Goal: Transaction & Acquisition: Purchase product/service

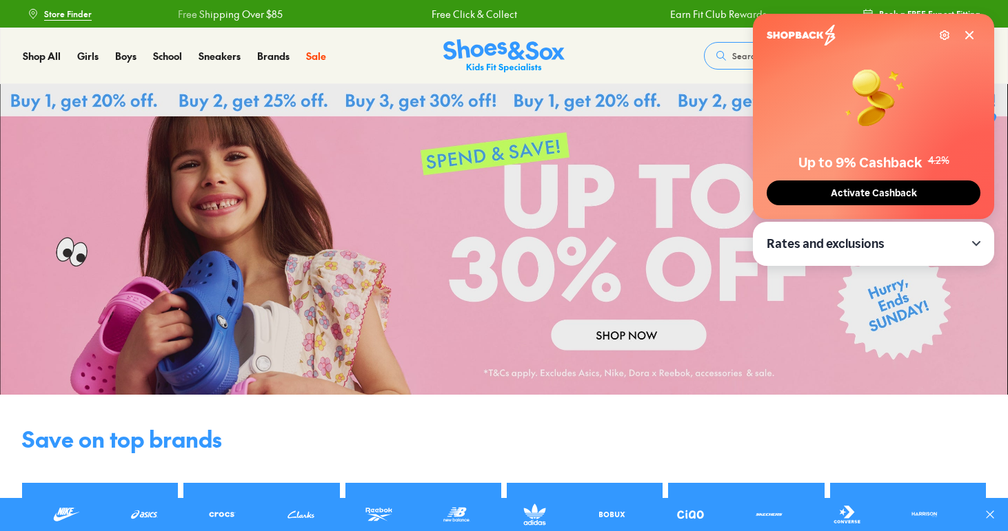
click at [851, 192] on span "Activate Cashback" at bounding box center [874, 194] width 94 height 12
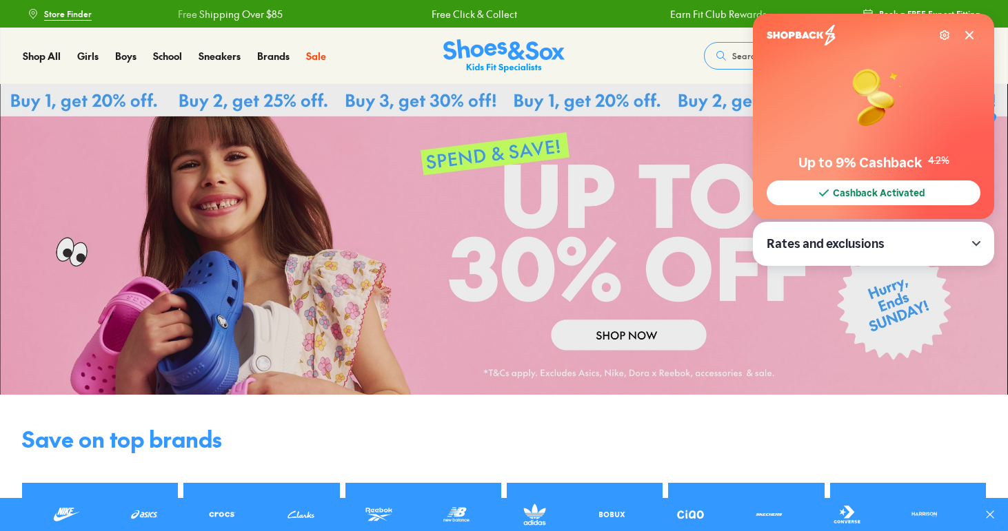
click at [964, 34] on icon at bounding box center [969, 35] width 11 height 11
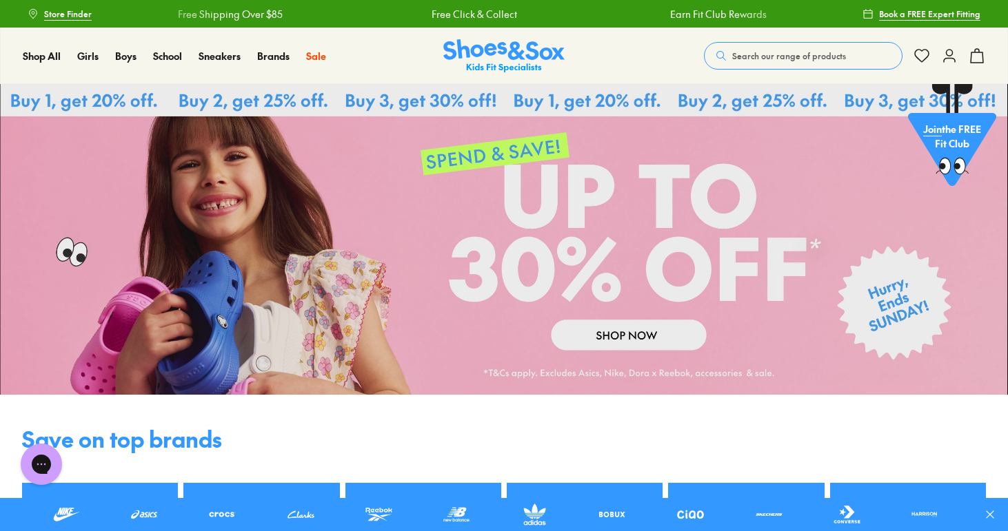
click at [953, 63] on icon at bounding box center [949, 56] width 17 height 17
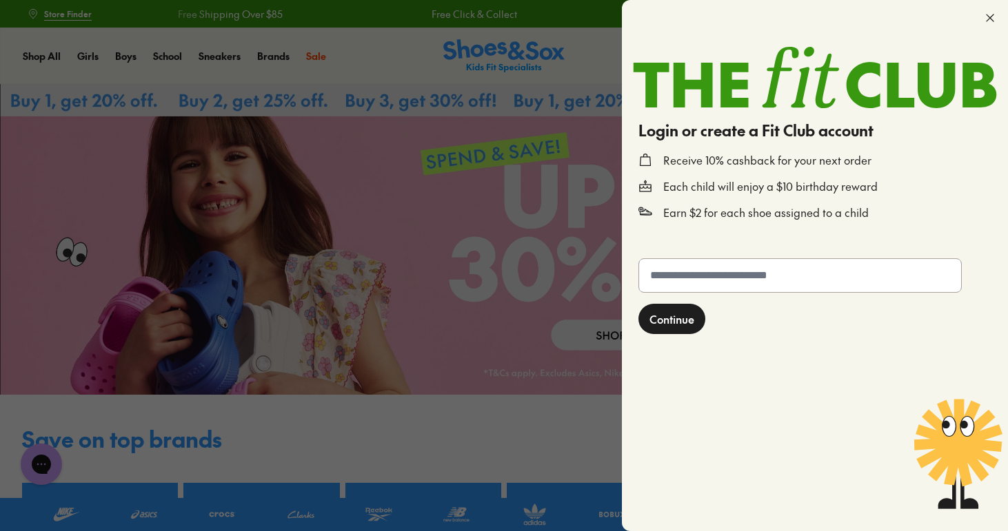
click at [715, 286] on input "text" at bounding box center [800, 275] width 322 height 33
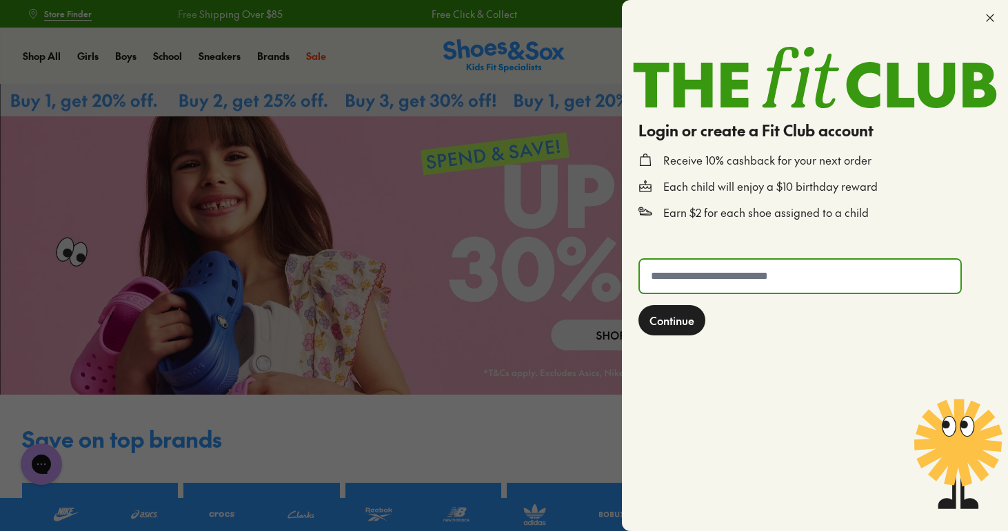
type input "**********"
click at [668, 330] on button "Continue" at bounding box center [671, 320] width 67 height 30
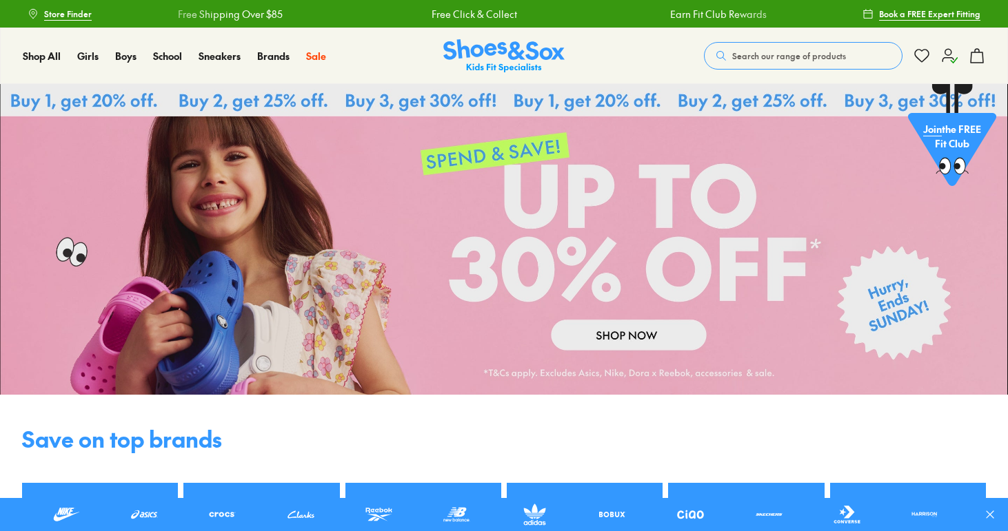
click at [982, 55] on use at bounding box center [977, 56] width 12 height 14
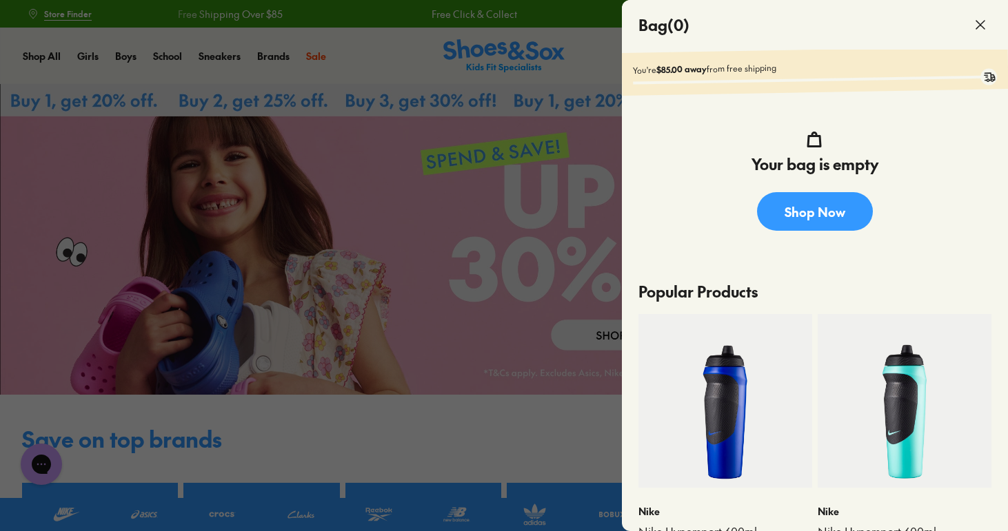
click at [562, 169] on div at bounding box center [504, 265] width 1008 height 531
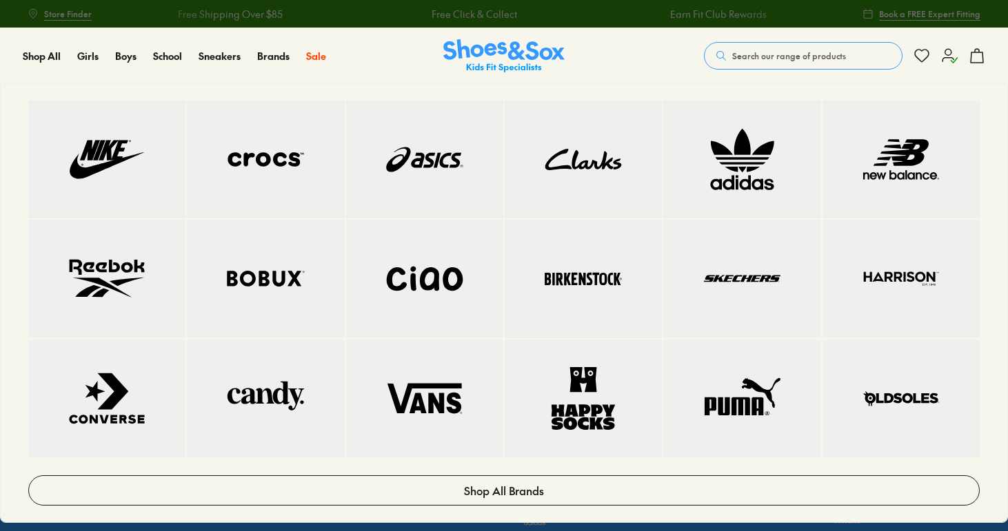
click at [428, 277] on img at bounding box center [425, 278] width 102 height 63
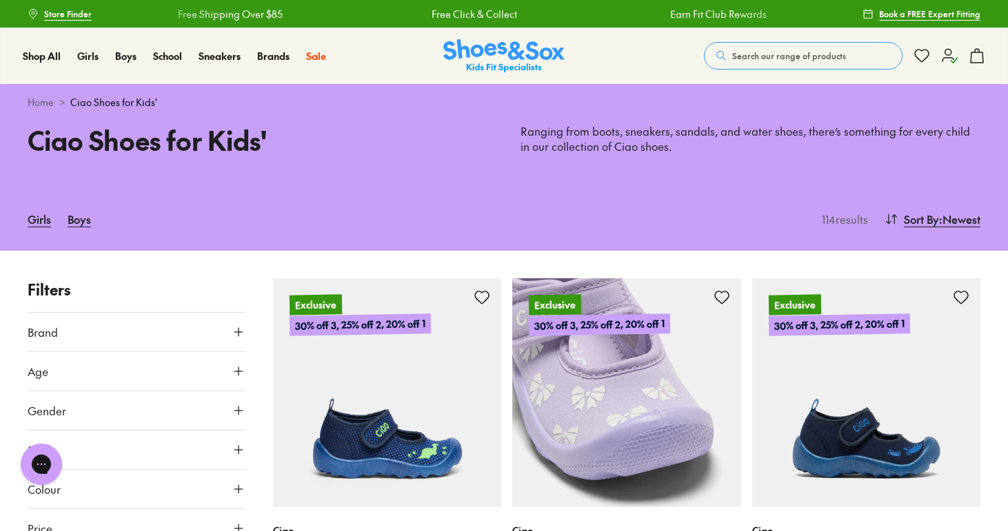
scroll to position [168, 0]
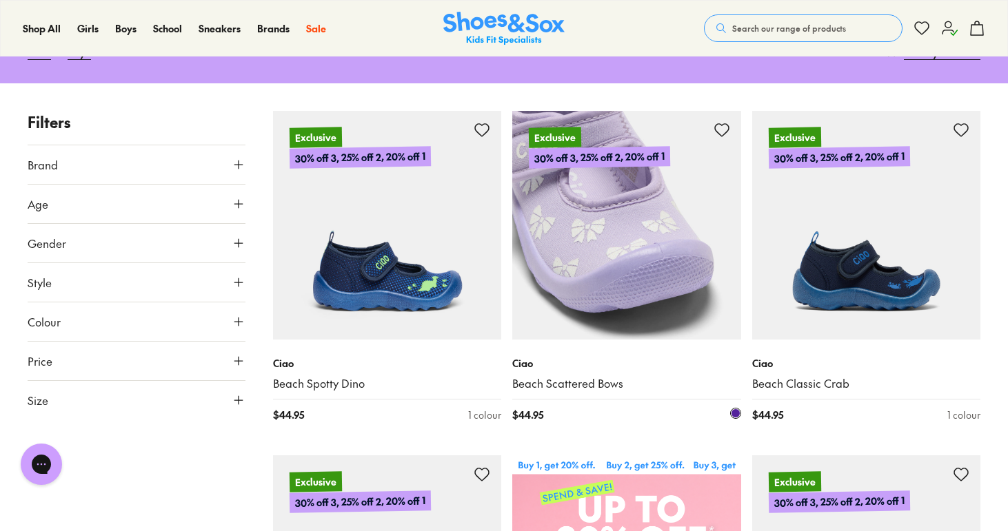
click at [612, 272] on img at bounding box center [626, 225] width 229 height 229
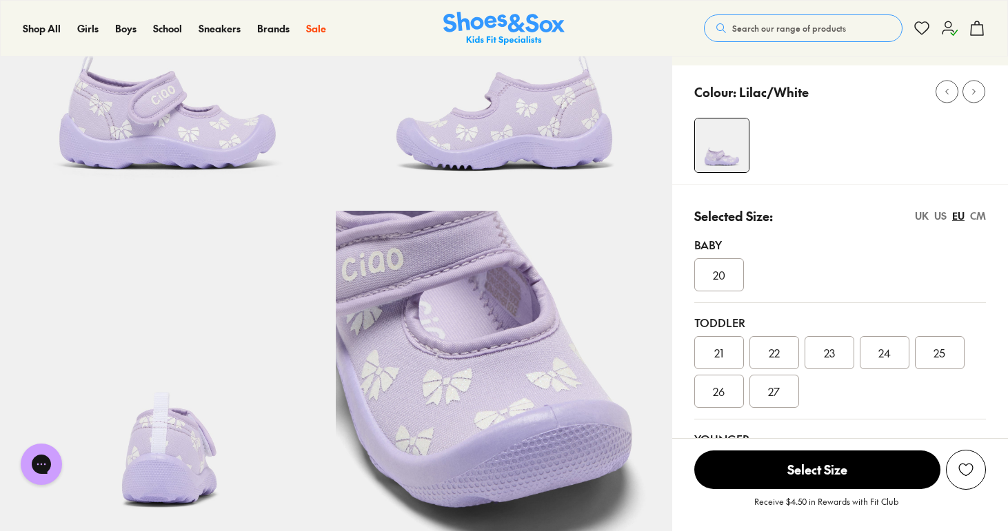
select select "*"
click at [843, 354] on div "23" at bounding box center [829, 352] width 50 height 33
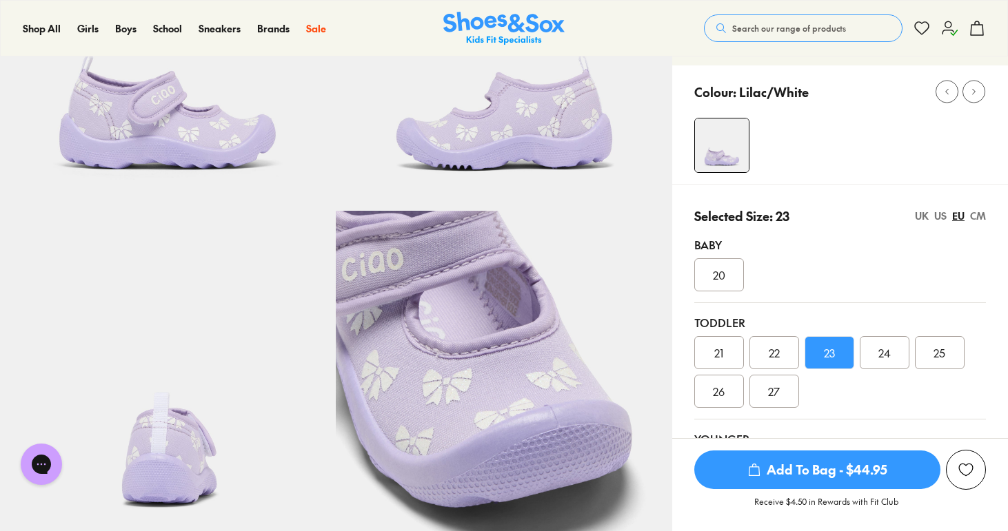
click at [818, 463] on span "Add To Bag - $44.95" at bounding box center [817, 470] width 246 height 39
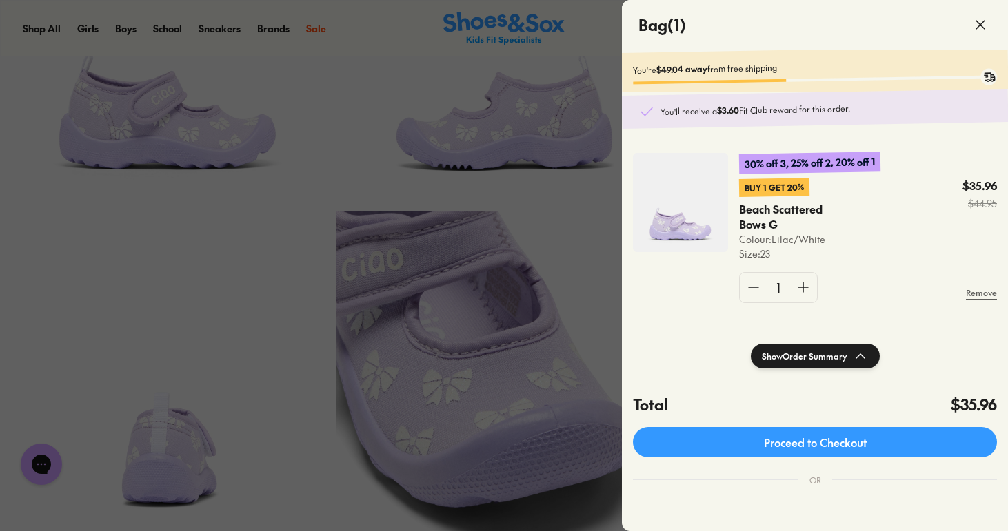
click at [611, 275] on div at bounding box center [504, 265] width 1008 height 531
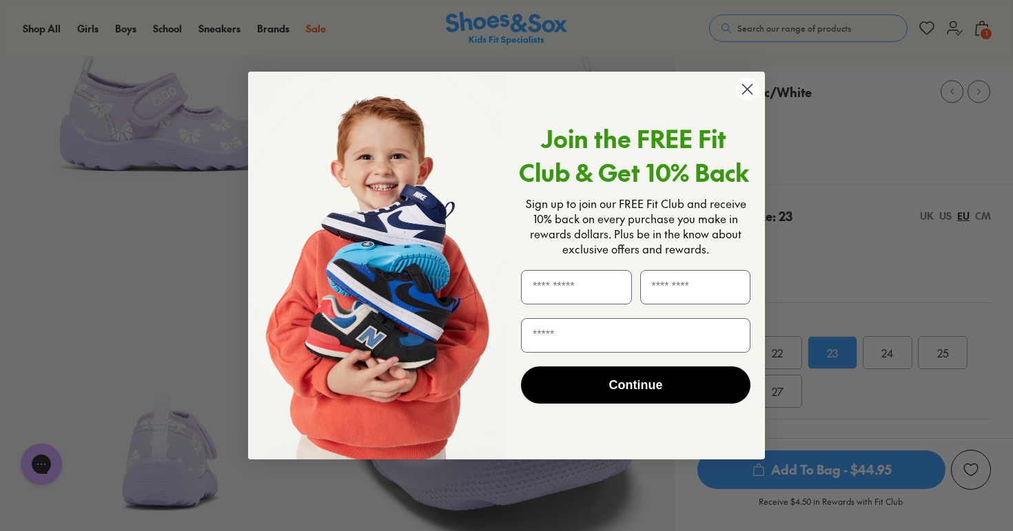
click at [744, 87] on icon "Close dialog" at bounding box center [748, 90] width 10 height 10
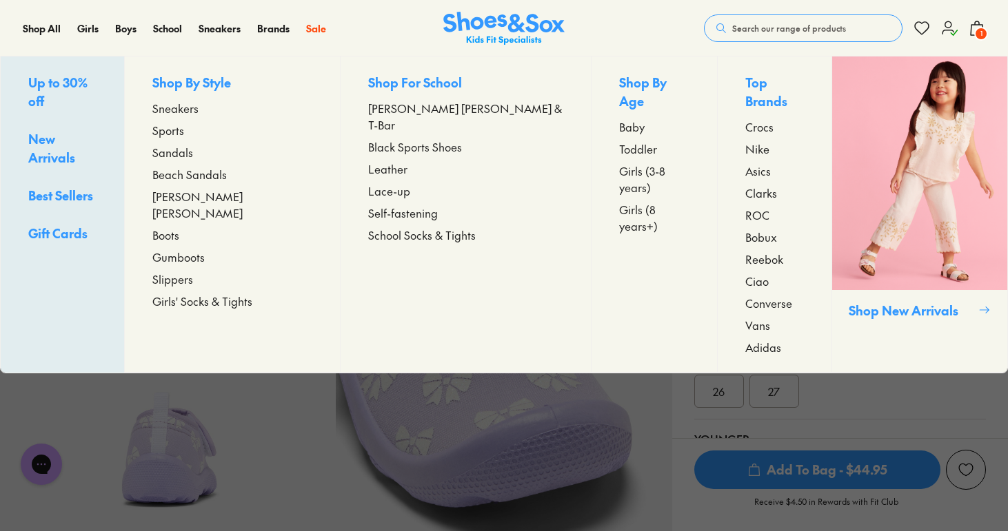
click at [619, 141] on span "Toddler" at bounding box center [638, 149] width 38 height 17
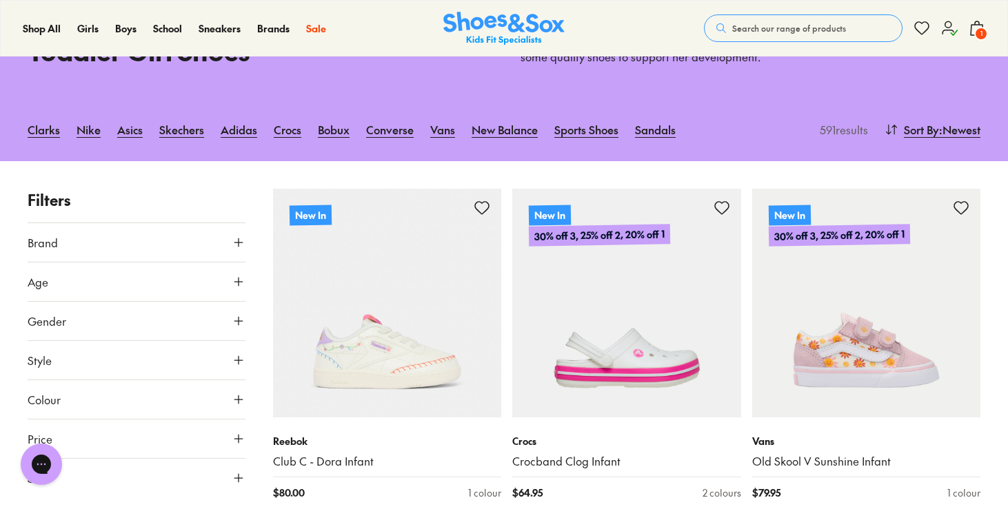
scroll to position [90, 0]
click at [34, 132] on link "Clarks" at bounding box center [44, 129] width 32 height 30
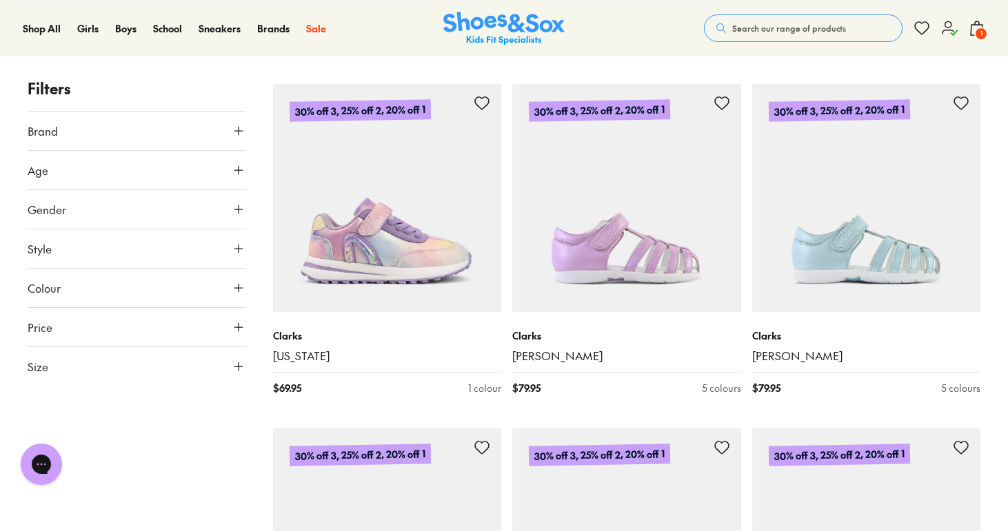
scroll to position [1645, 0]
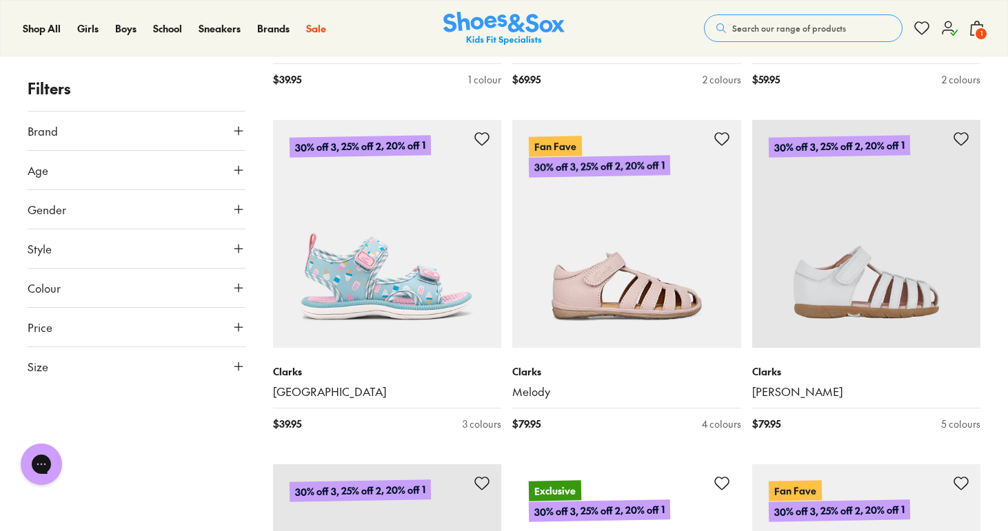
scroll to position [4991, 0]
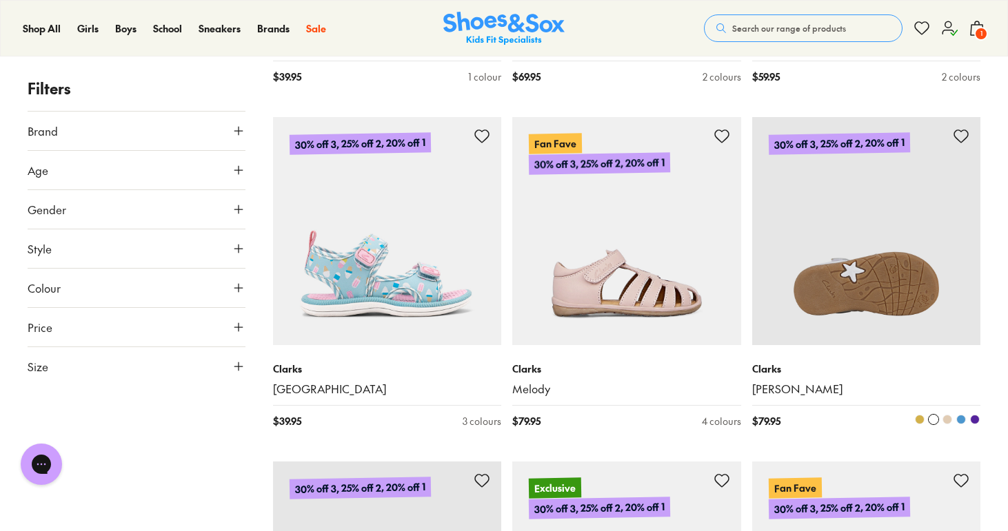
click at [854, 254] on img at bounding box center [866, 231] width 229 height 229
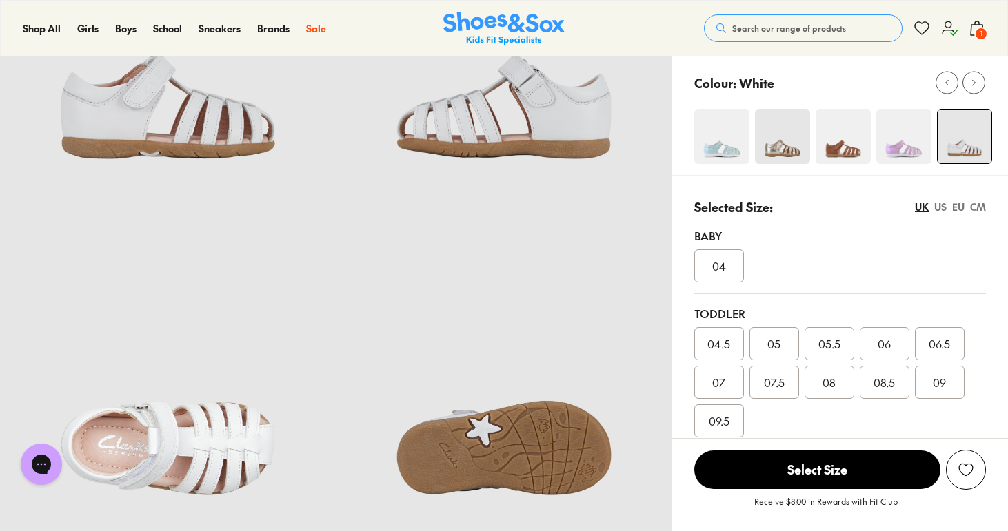
scroll to position [278, 0]
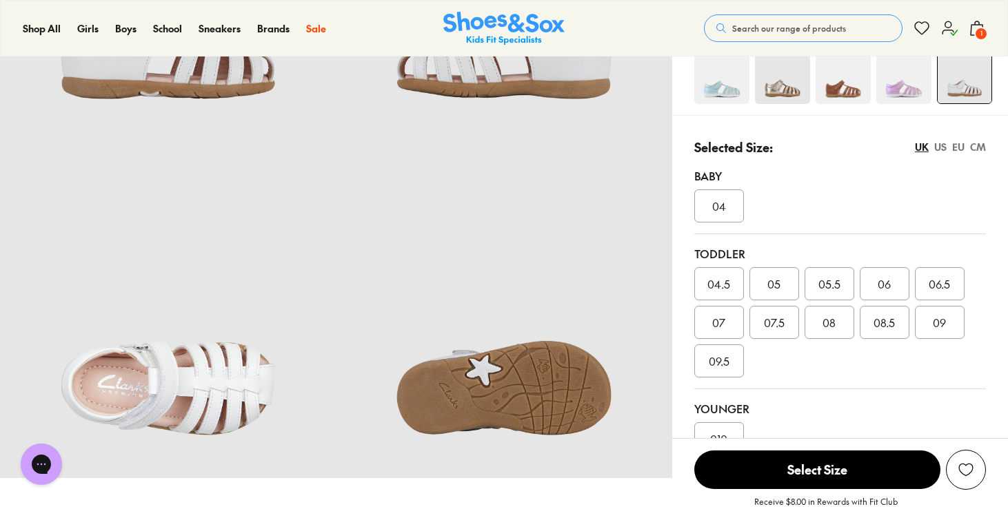
select select "*"
click at [831, 277] on span "05.5" at bounding box center [829, 284] width 22 height 17
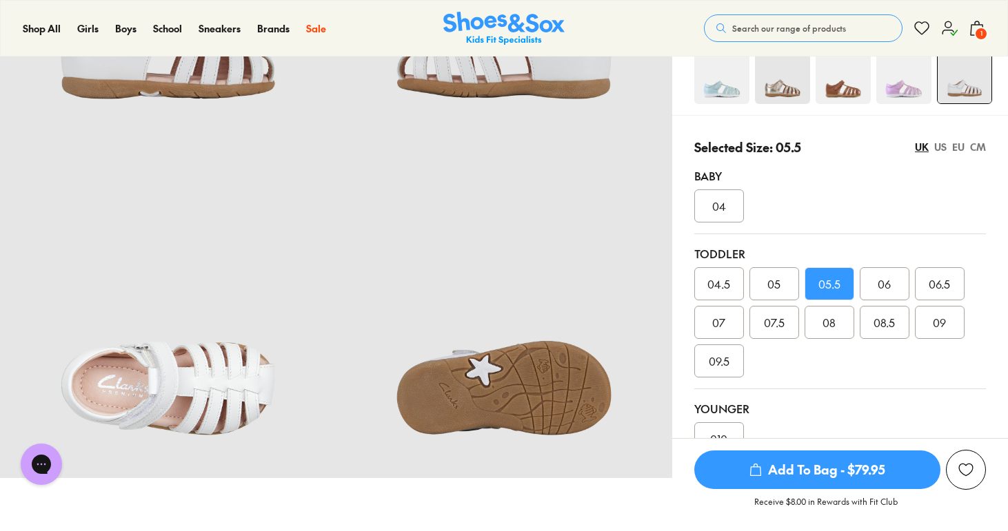
click at [815, 472] on span "Add To Bag - $79.95" at bounding box center [817, 470] width 246 height 39
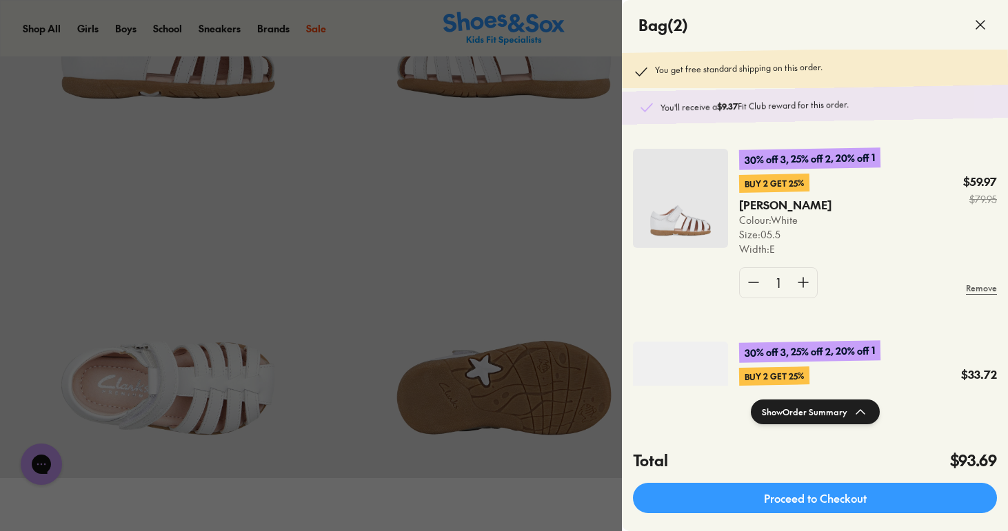
scroll to position [112, 0]
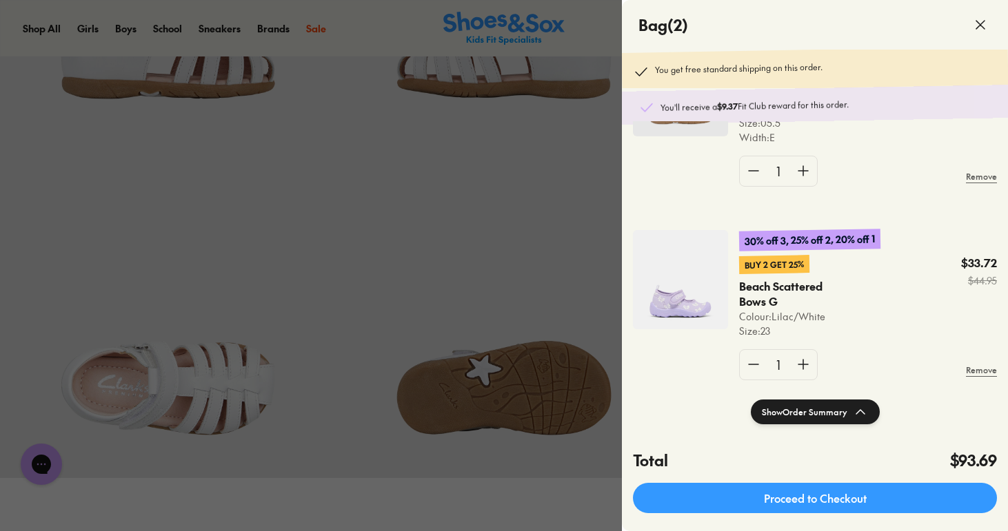
click at [682, 297] on img at bounding box center [680, 279] width 95 height 99
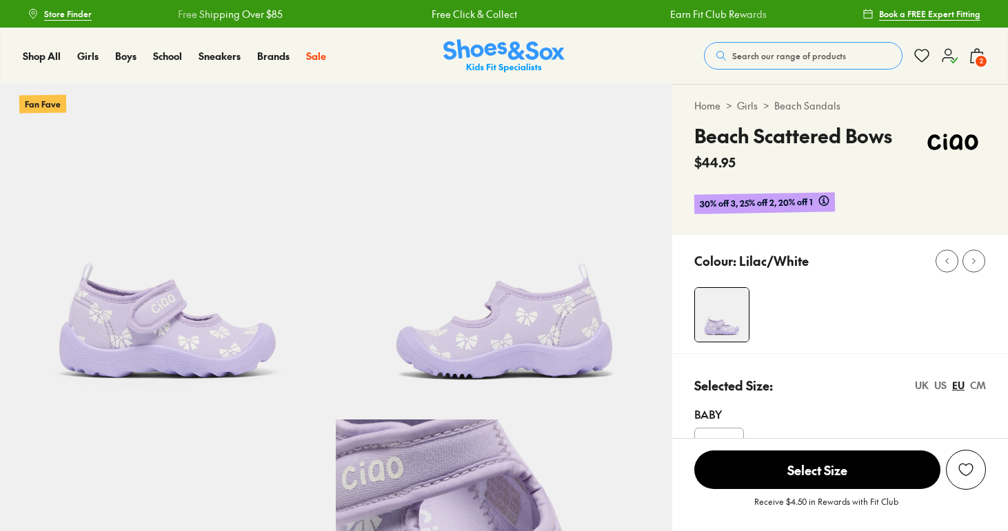
select select "*"
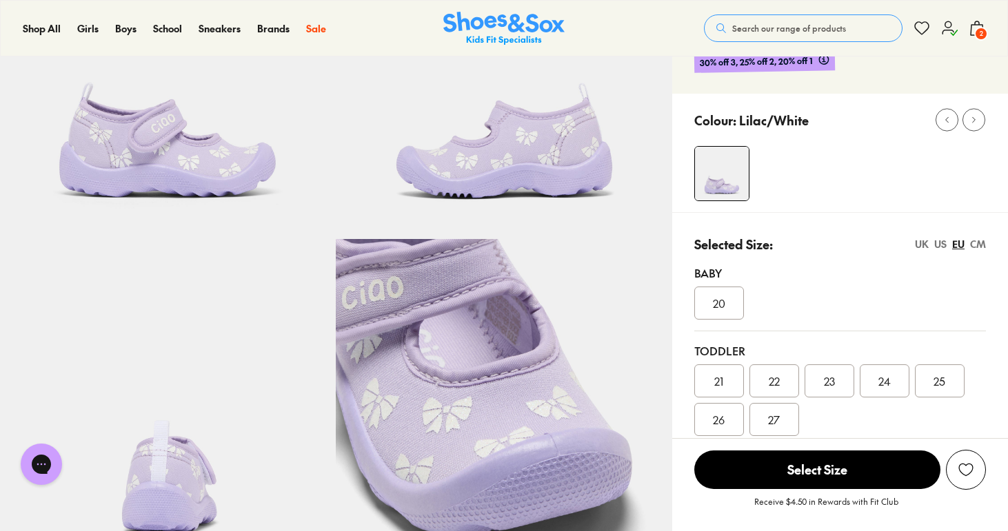
scroll to position [227, 0]
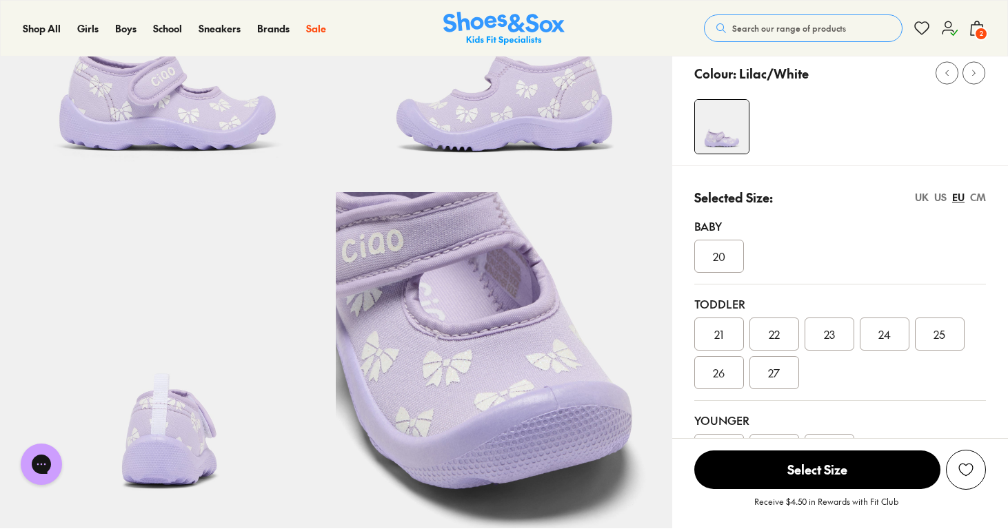
click at [889, 332] on span "24" at bounding box center [884, 334] width 12 height 17
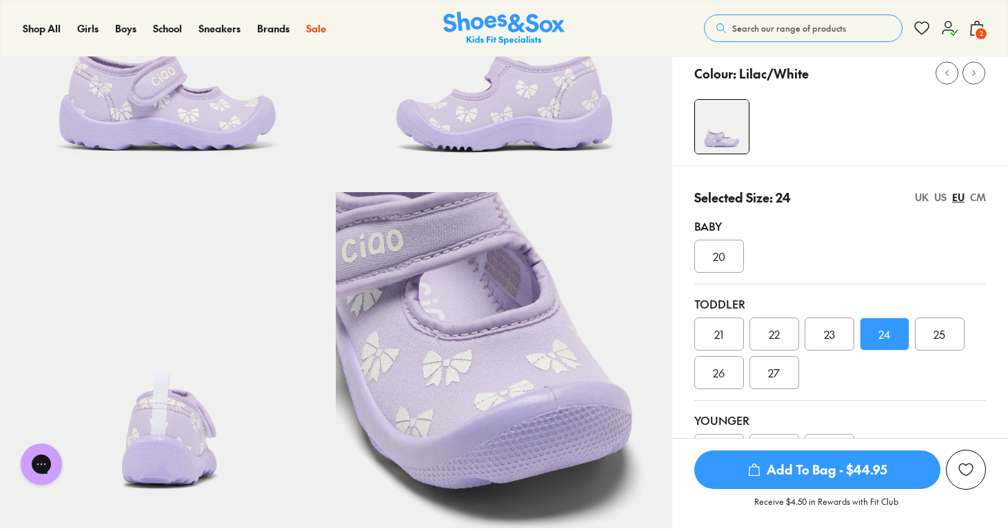
click at [830, 483] on span "Add To Bag - $44.95" at bounding box center [817, 470] width 246 height 39
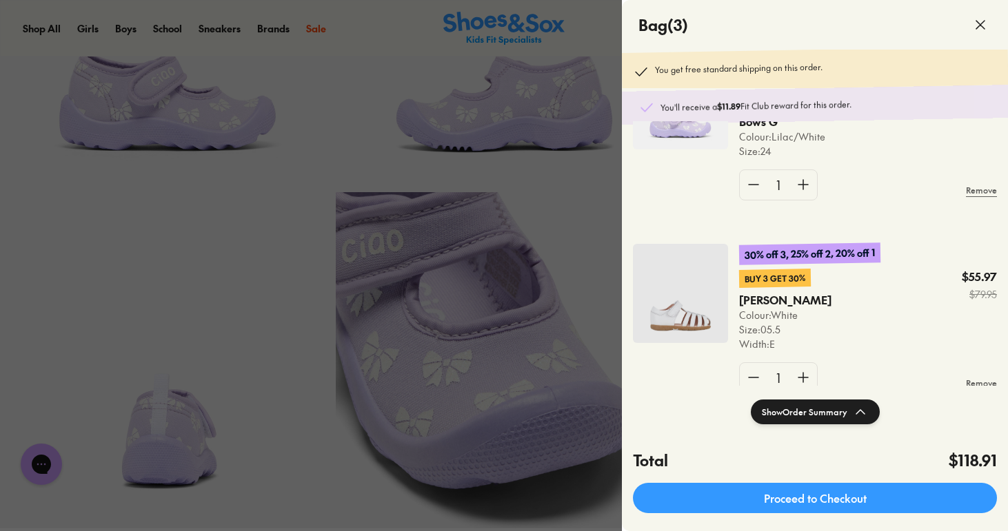
scroll to position [108, 0]
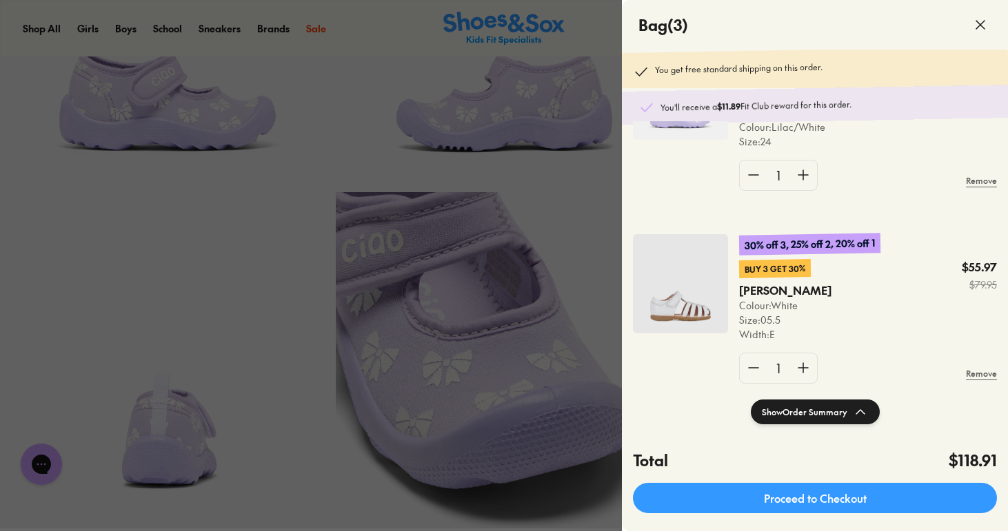
click at [980, 467] on h4 "$118.91" at bounding box center [973, 460] width 48 height 23
copy h4 "118.91"
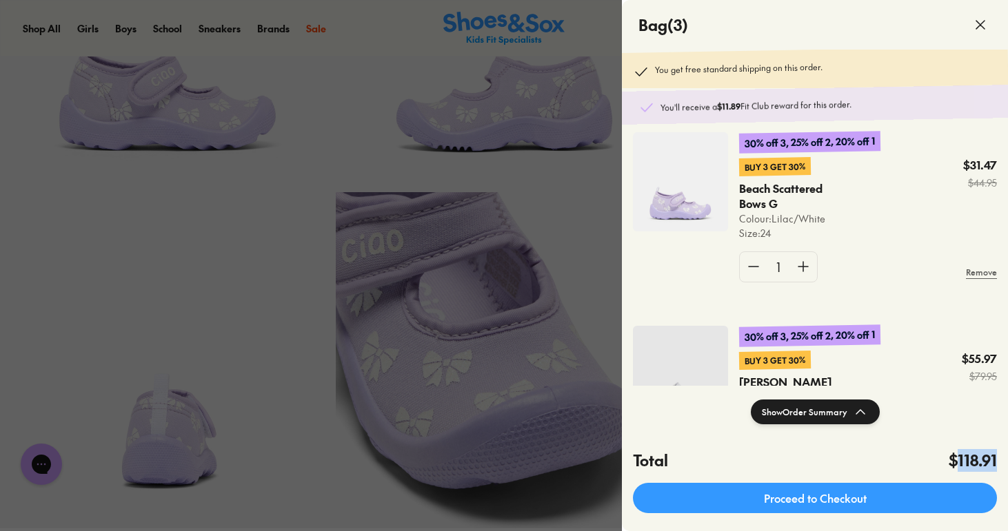
scroll to position [0, 0]
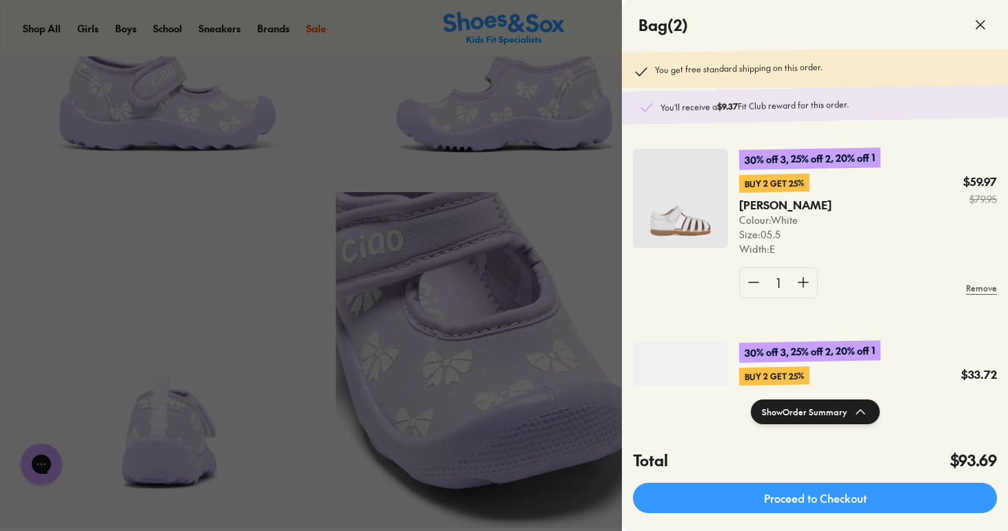
click at [977, 466] on h4 "$93.69" at bounding box center [973, 460] width 47 height 23
copy h4 "93.69"
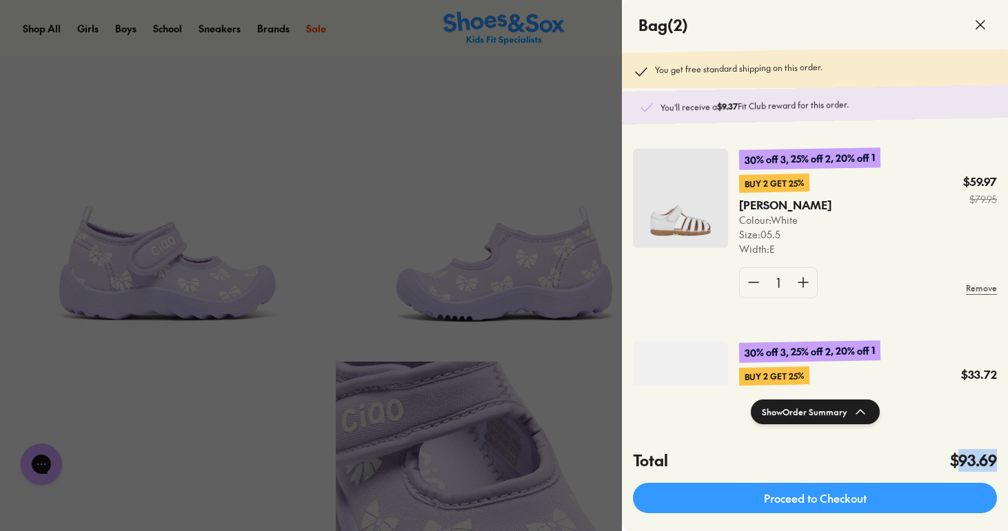
scroll to position [139, 0]
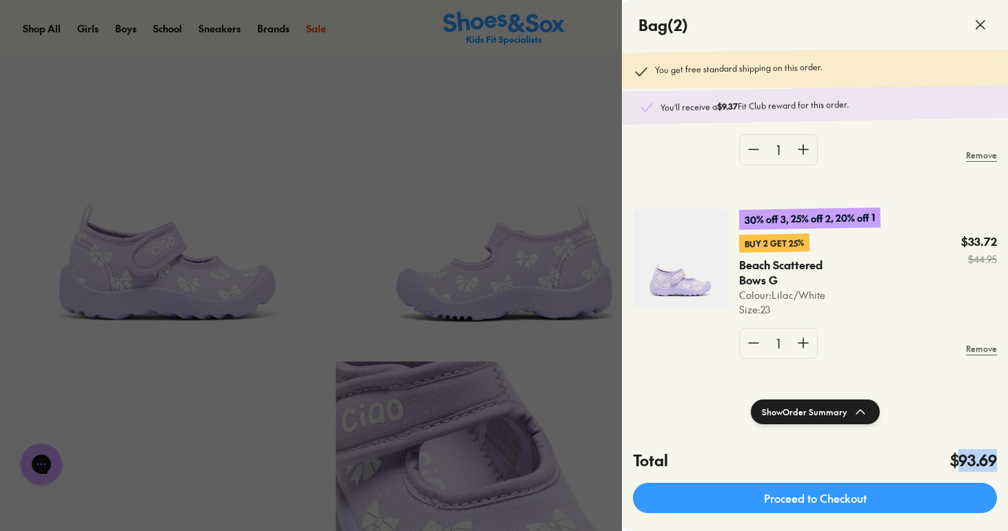
click at [662, 257] on img at bounding box center [680, 258] width 95 height 99
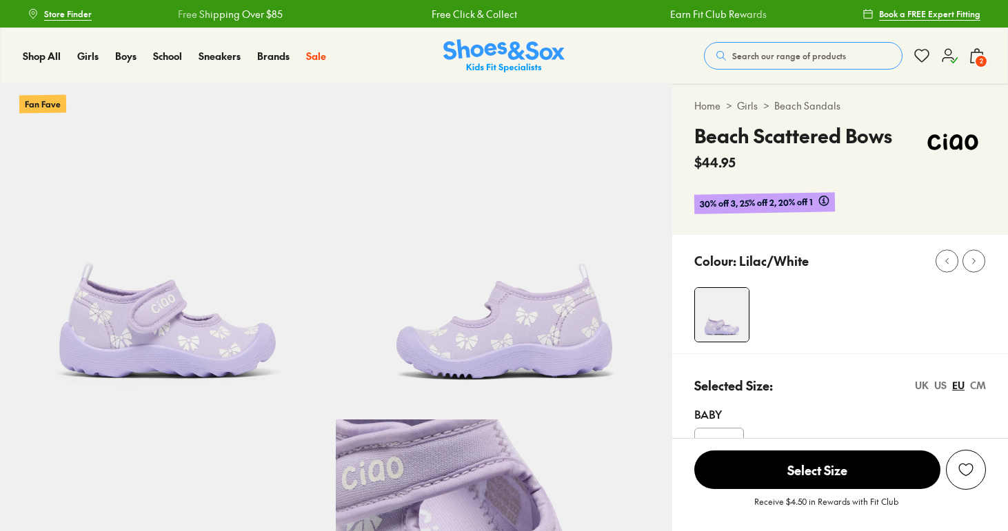
select select "*"
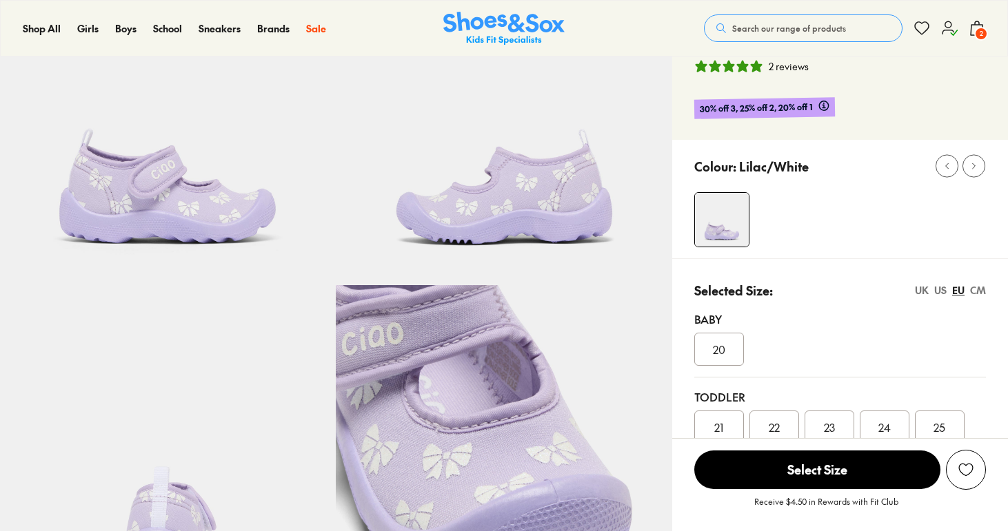
scroll to position [272, 0]
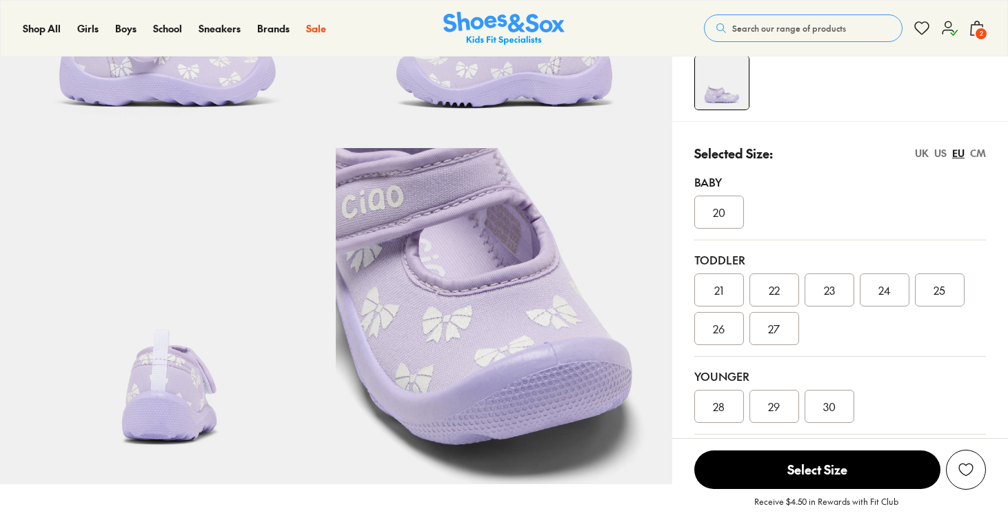
click at [881, 298] on span "24" at bounding box center [884, 290] width 12 height 17
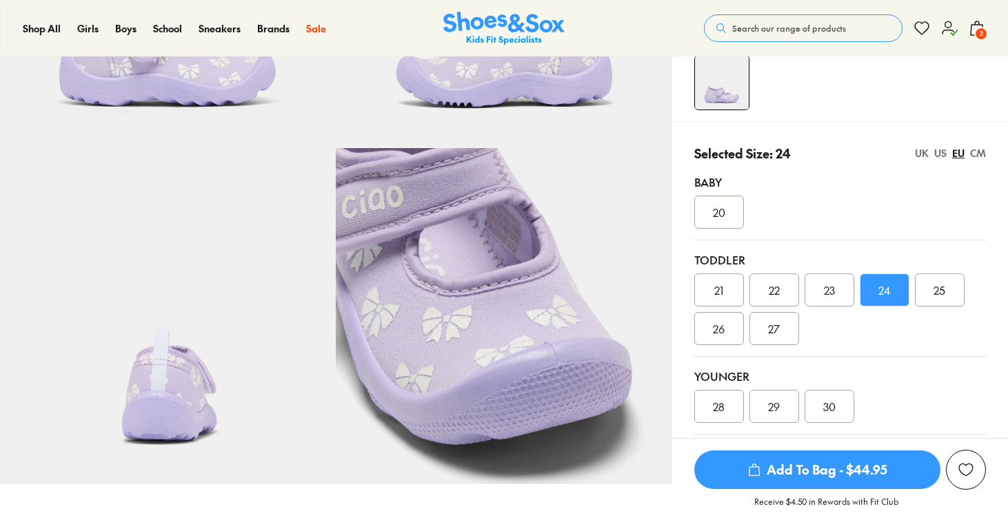
click at [804, 478] on span "Add To Bag - $44.95" at bounding box center [817, 470] width 246 height 39
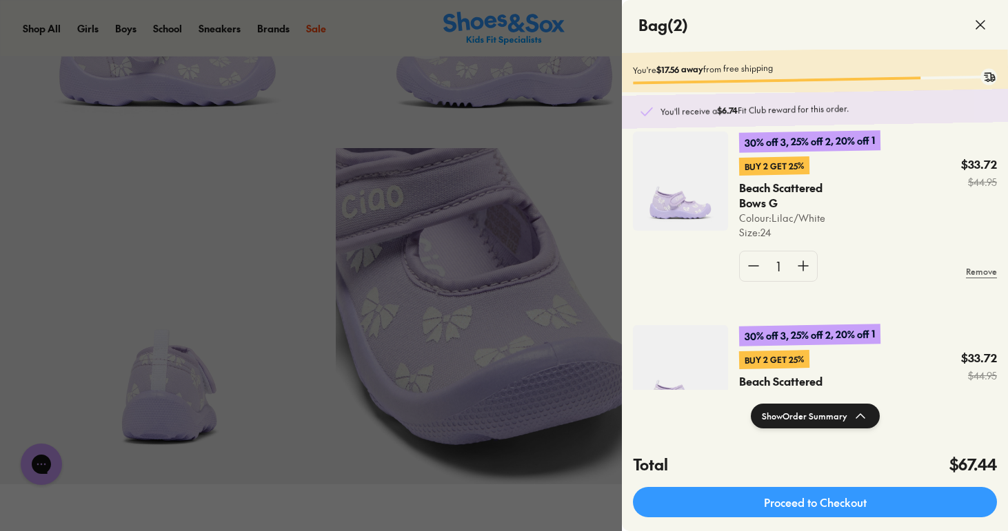
scroll to position [10, 0]
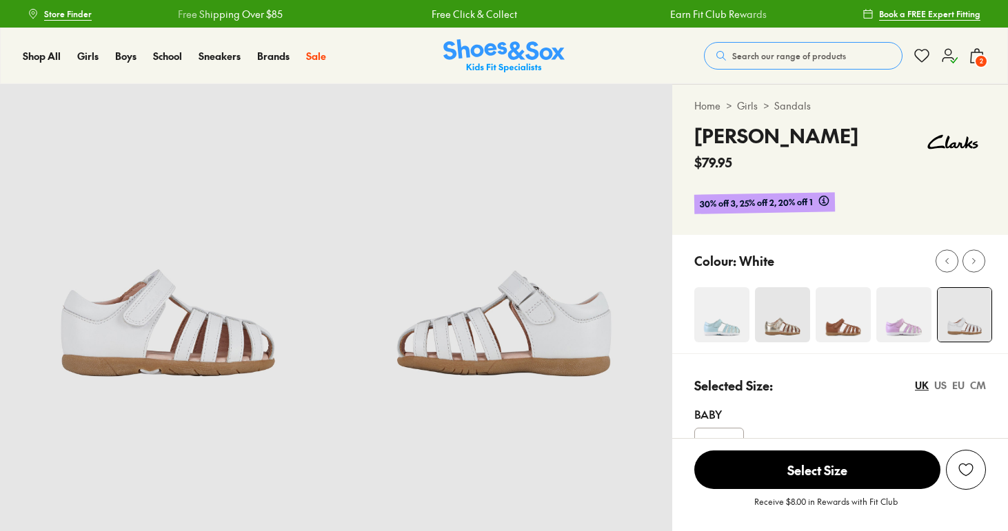
select select "*"
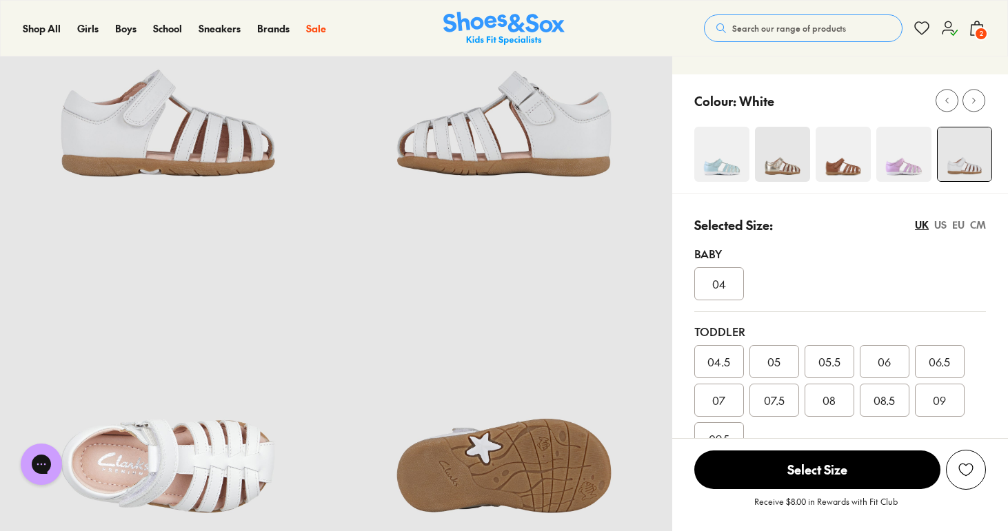
scroll to position [230, 0]
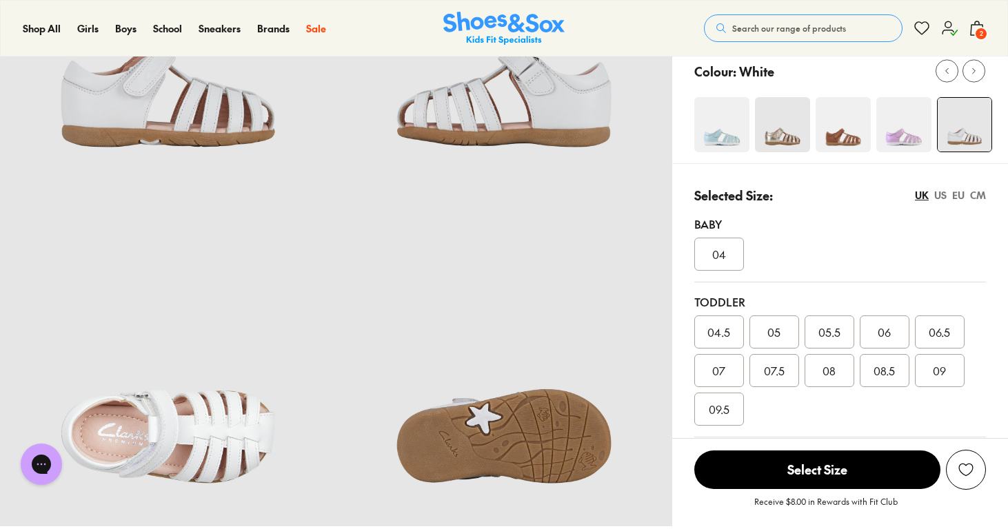
click at [842, 331] on div "05.5" at bounding box center [829, 332] width 50 height 33
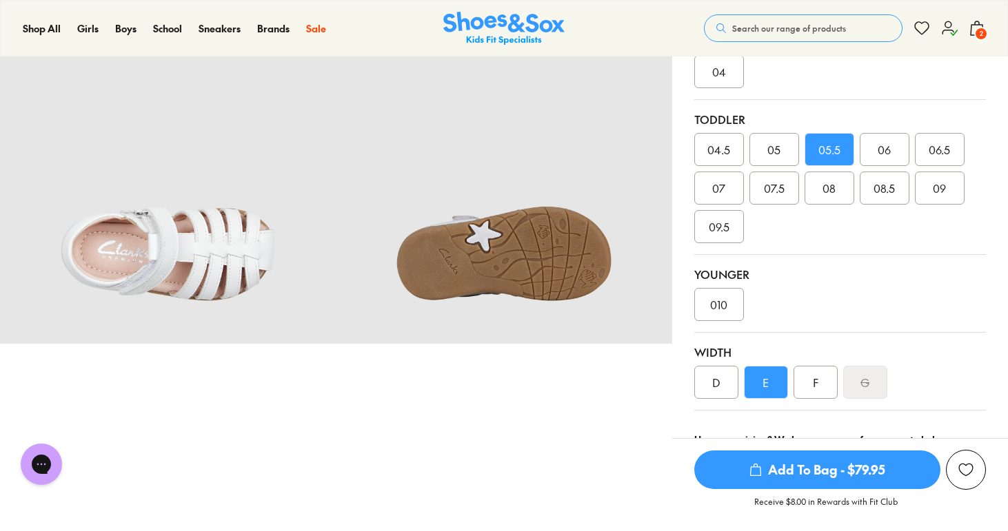
scroll to position [463, 0]
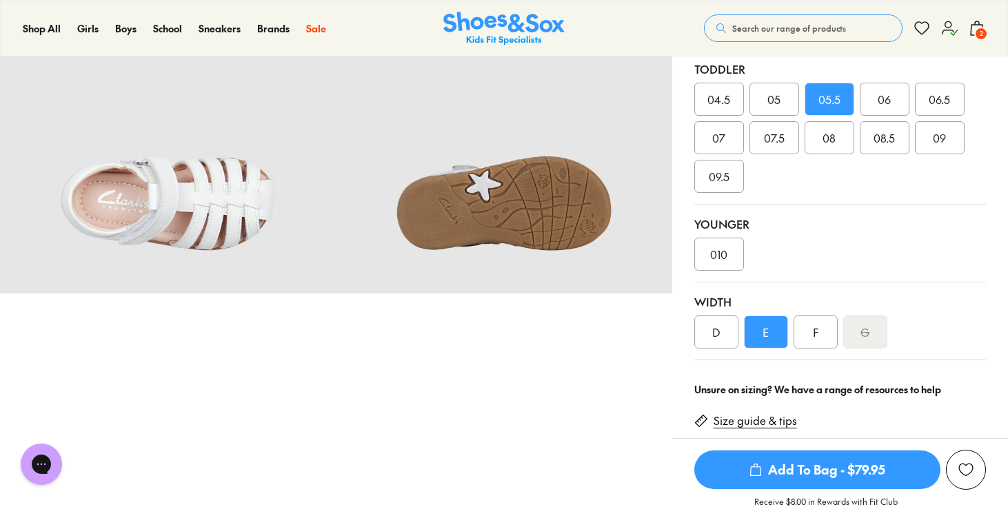
click at [725, 336] on div "D" at bounding box center [716, 332] width 44 height 33
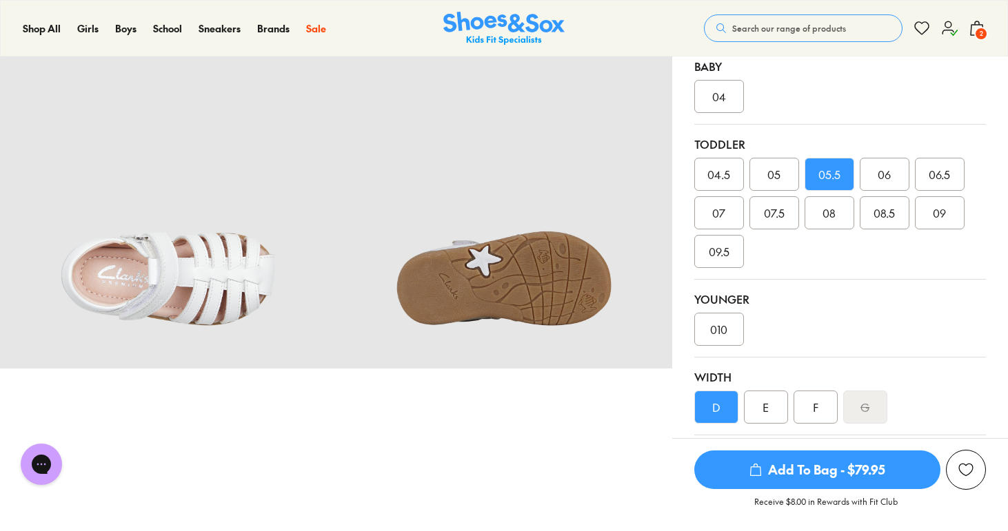
scroll to position [432, 0]
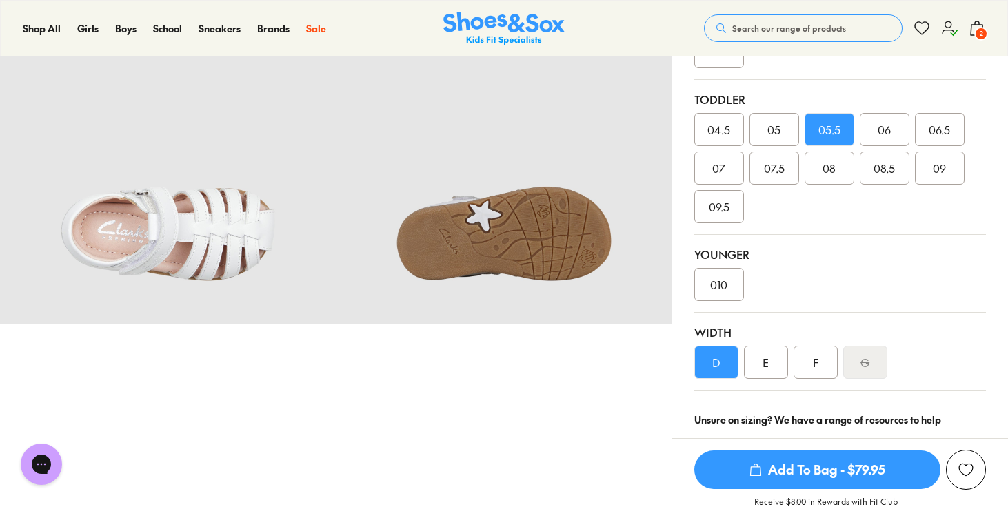
click at [754, 369] on div "E" at bounding box center [766, 362] width 44 height 33
click at [796, 485] on span "Add To Bag - $79.95" at bounding box center [817, 470] width 246 height 39
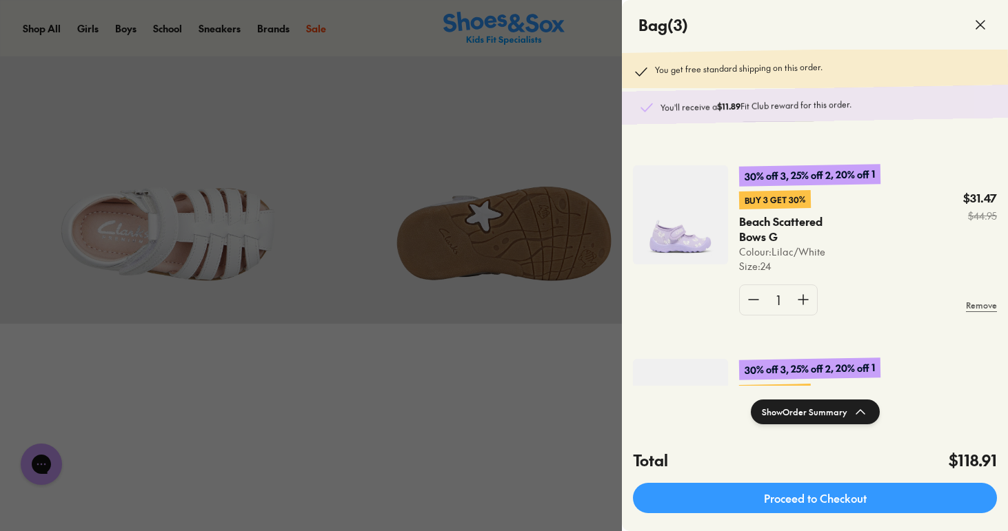
scroll to position [282, 0]
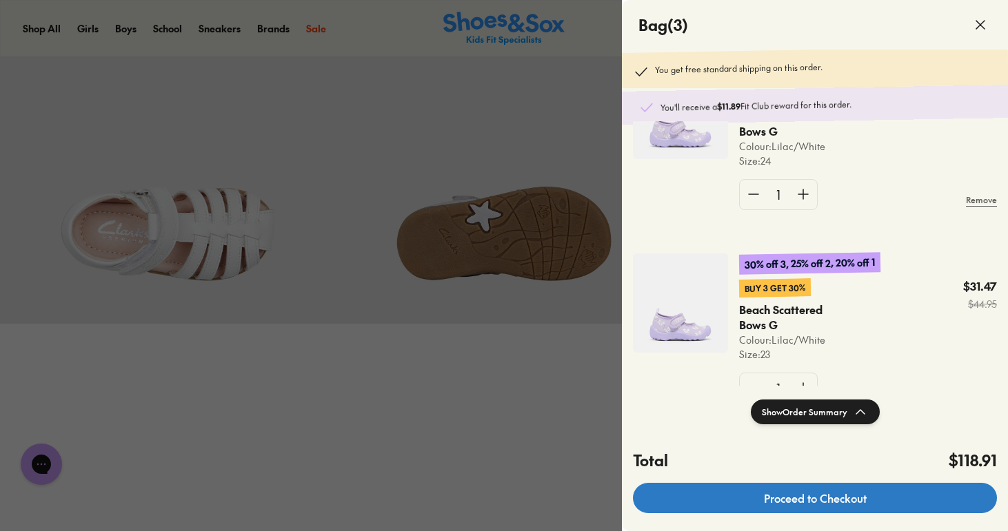
click at [820, 494] on link "Proceed to Checkout" at bounding box center [815, 498] width 364 height 30
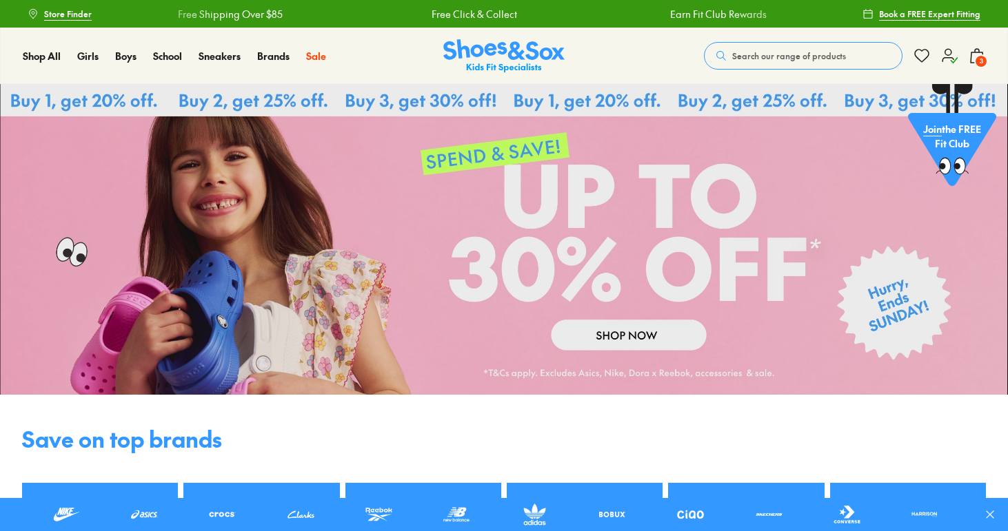
click at [984, 56] on span "3" at bounding box center [981, 61] width 14 height 14
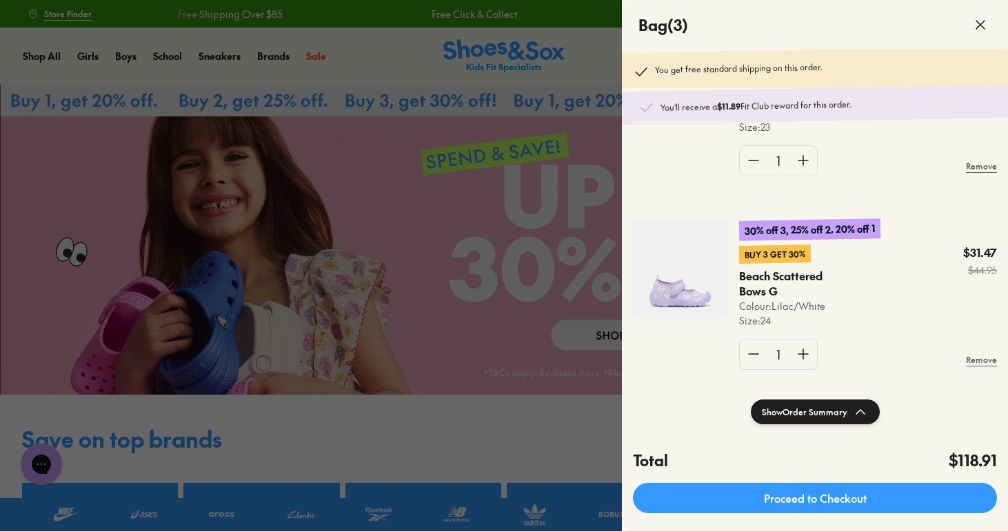
scroll to position [332, 0]
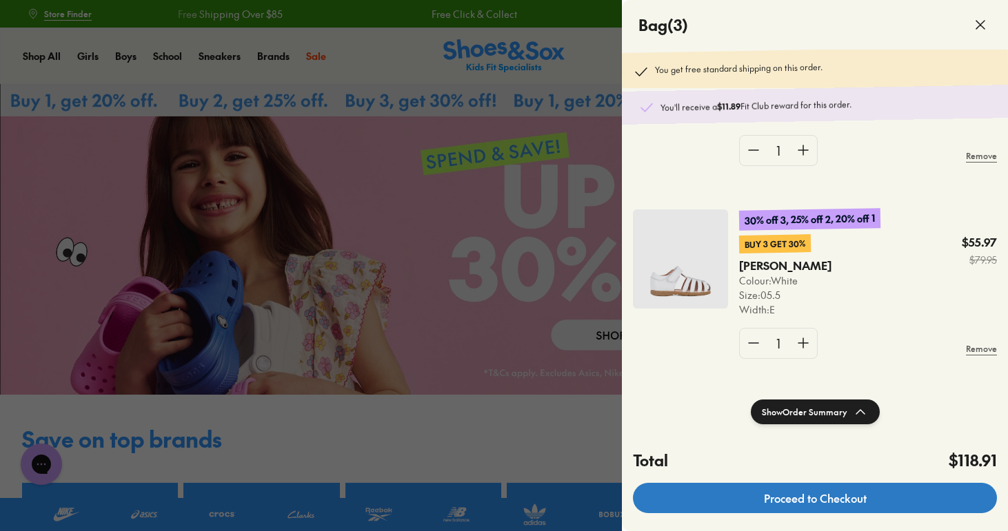
click at [815, 495] on link "Proceed to Checkout" at bounding box center [815, 498] width 364 height 30
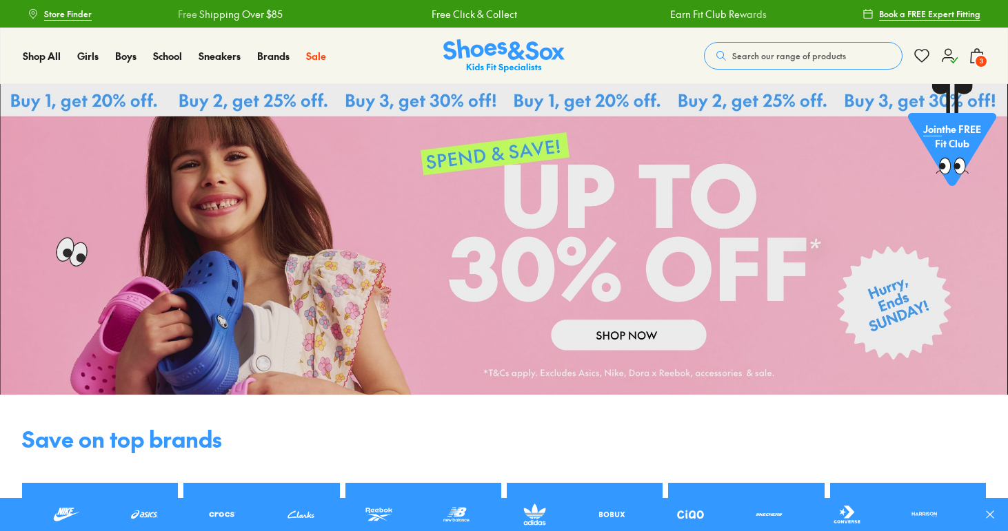
click at [986, 53] on div "Shop All Shop All Shop All Up to 30% off New Arrivals Online Only Best Sellers …" at bounding box center [504, 56] width 1008 height 57
click at [979, 58] on span "3" at bounding box center [981, 61] width 14 height 14
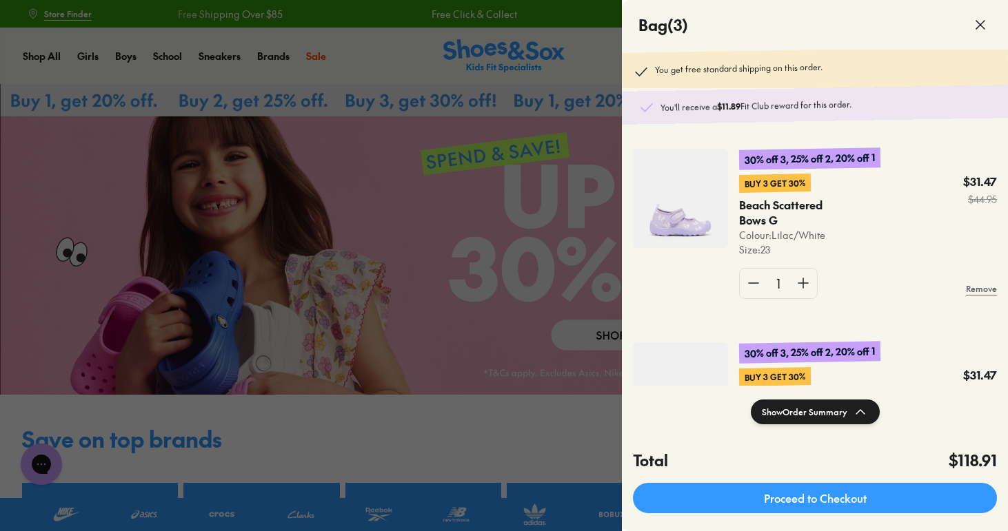
click at [690, 214] on img at bounding box center [680, 198] width 95 height 99
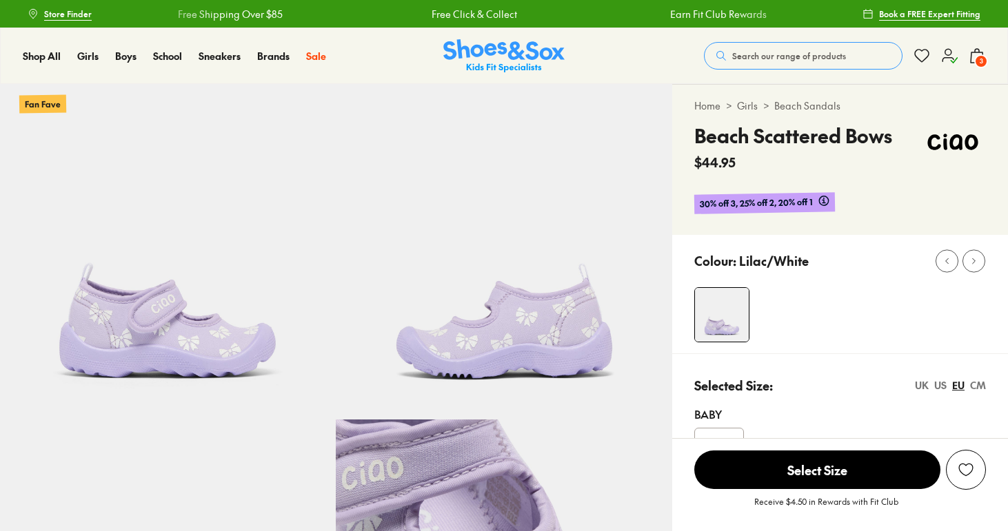
select select "*"
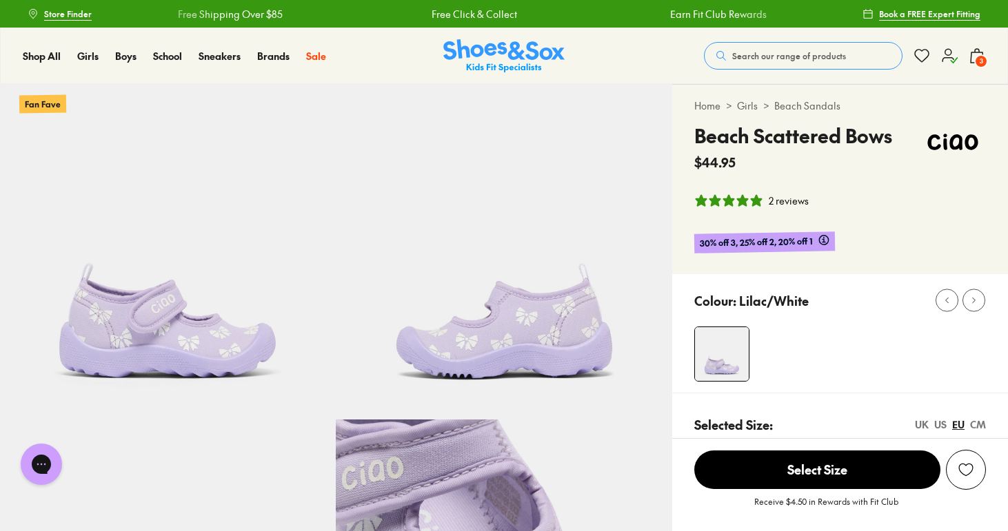
click at [790, 103] on link "Beach Sandals" at bounding box center [807, 106] width 66 height 14
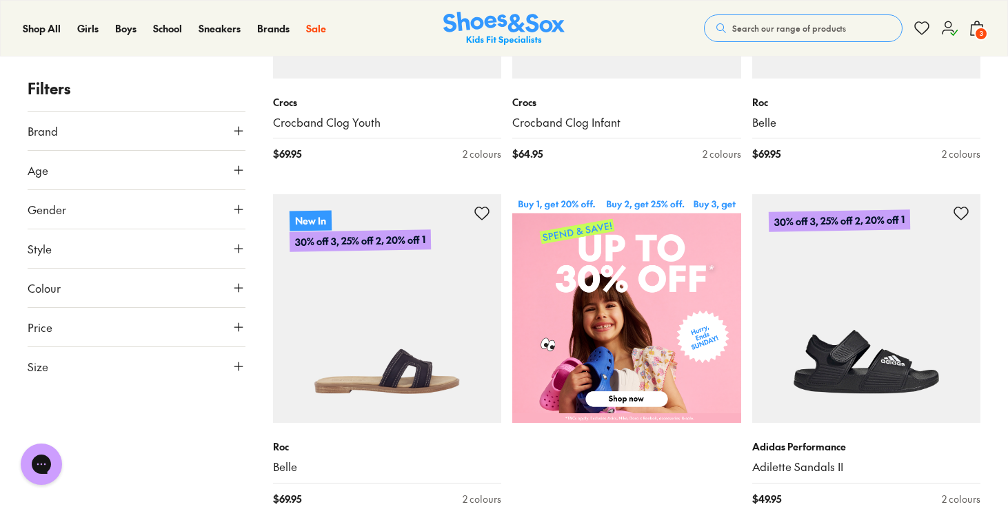
scroll to position [338, 0]
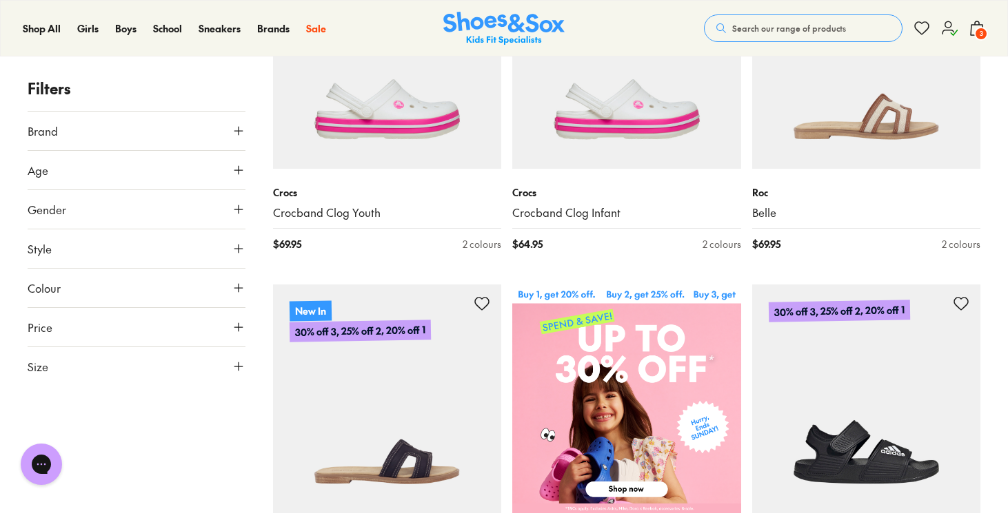
click at [128, 179] on button "Age" at bounding box center [137, 170] width 218 height 39
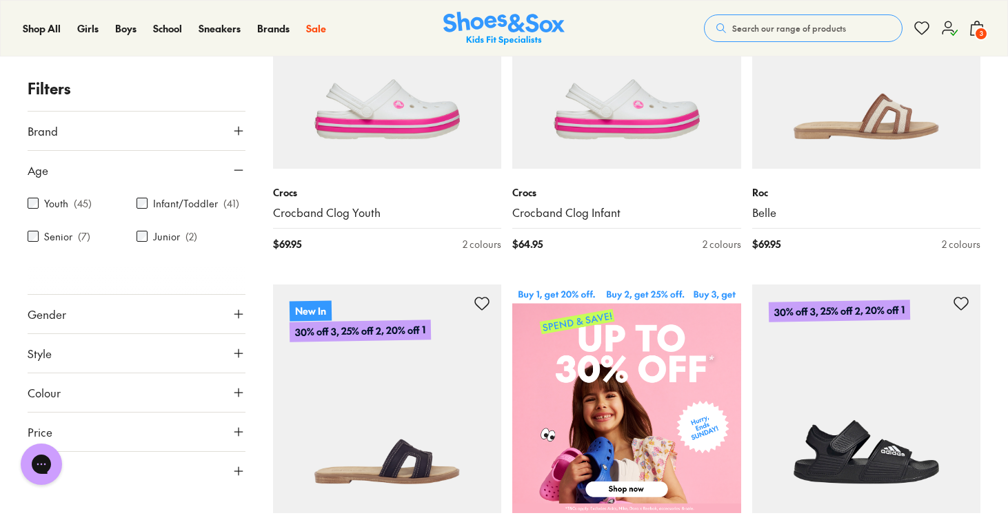
click at [180, 202] on label "Infant/Toddler" at bounding box center [185, 203] width 65 height 14
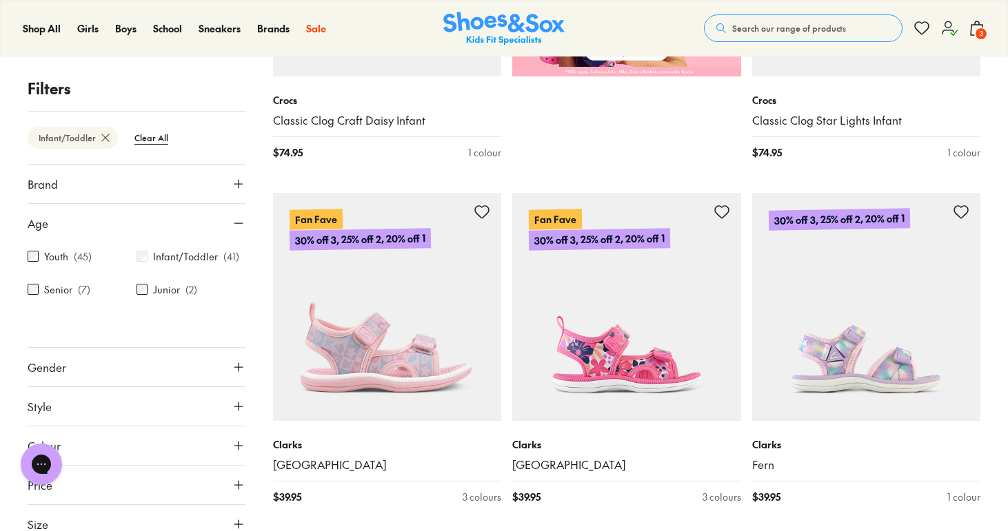
scroll to position [1092, 0]
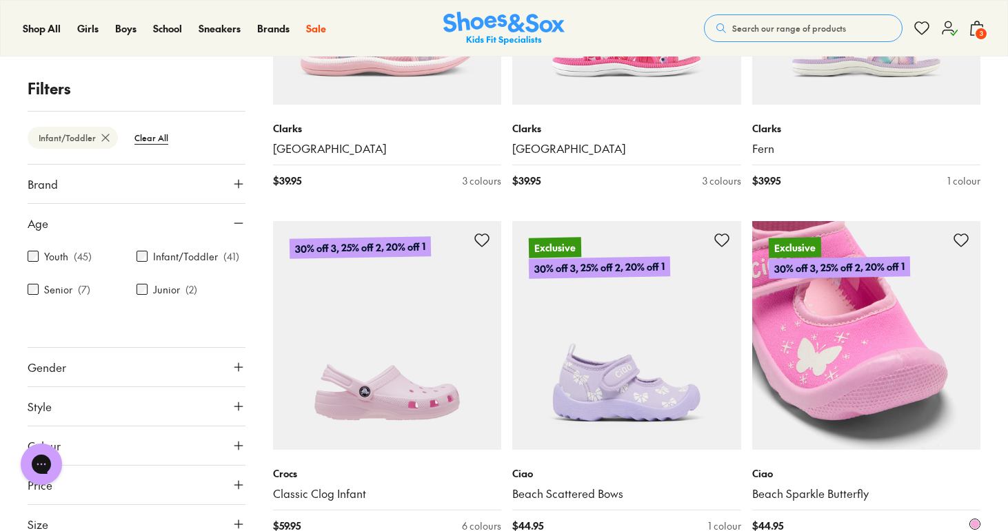
click at [913, 368] on img at bounding box center [866, 335] width 229 height 229
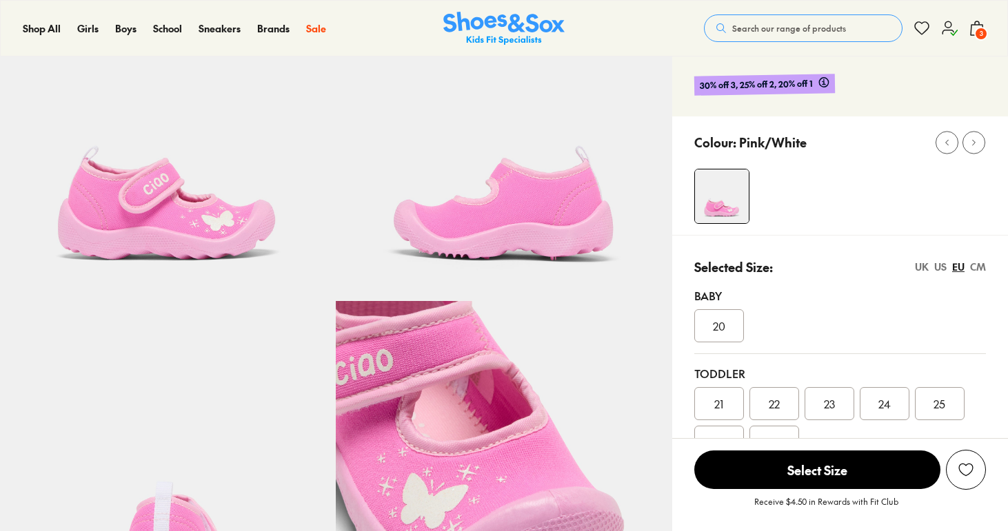
scroll to position [178, 0]
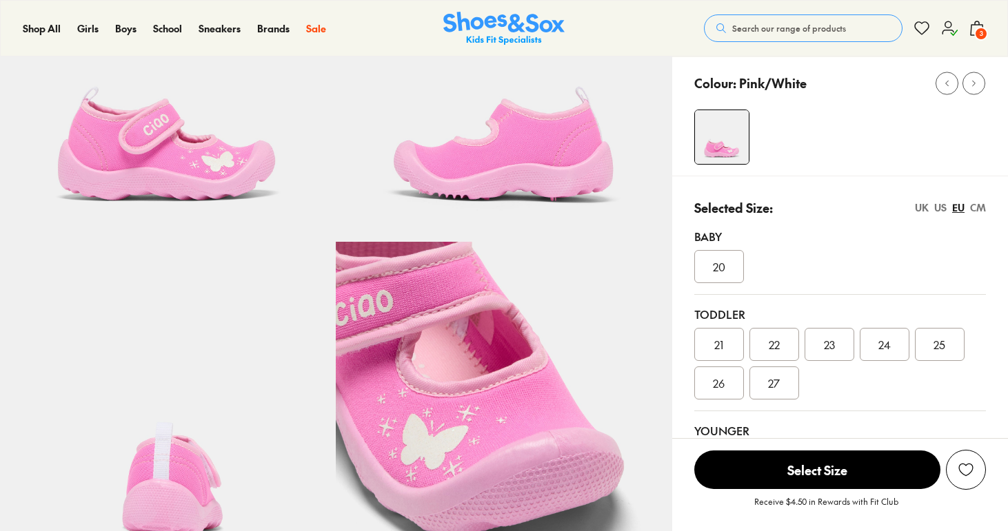
select select "*"
click at [888, 343] on span "24" at bounding box center [884, 344] width 12 height 17
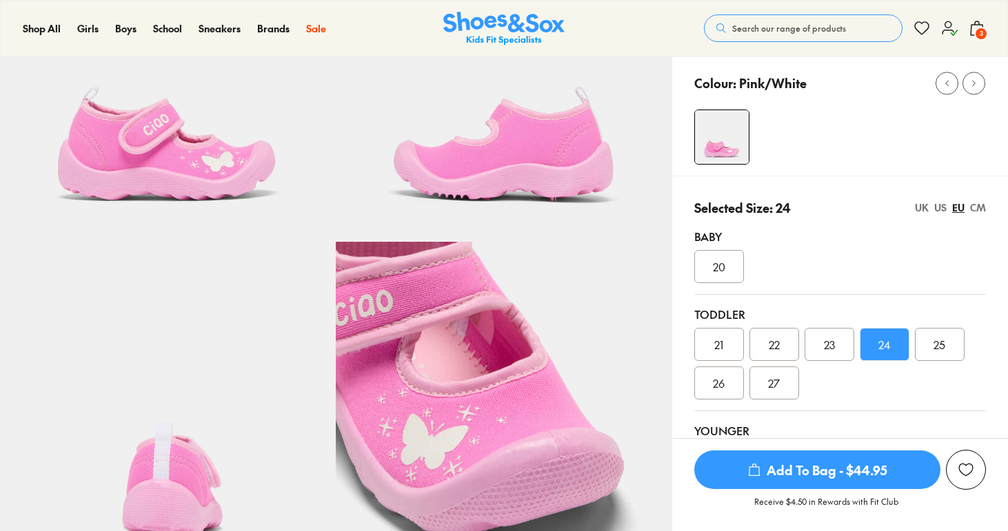
click at [853, 468] on span "Add To Bag - $44.95" at bounding box center [817, 470] width 246 height 39
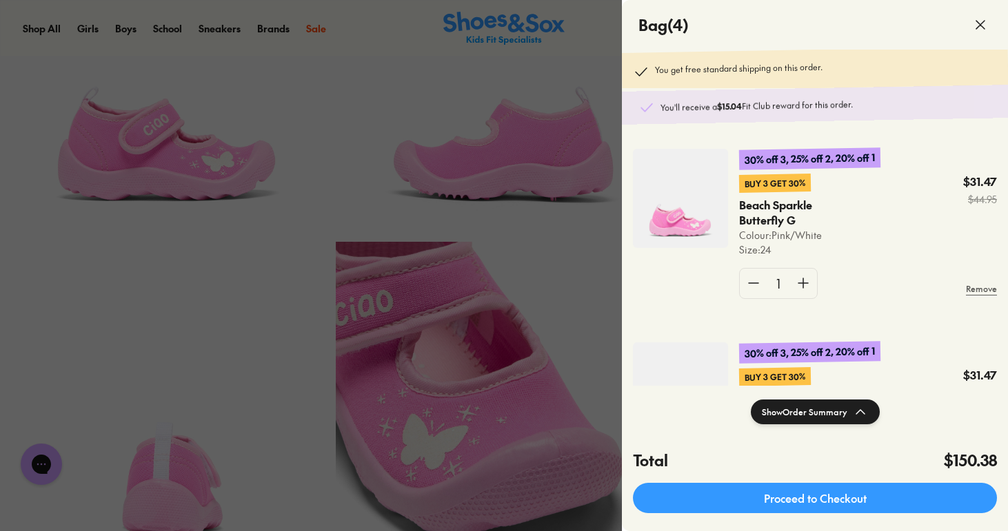
click at [893, 242] on div "Buy 3 Get 30% Beach Sparkle Butterfly G Colour: Pink/White Size : 24 $31.47 $44…" at bounding box center [868, 215] width 258 height 83
click at [558, 368] on div at bounding box center [504, 265] width 1008 height 531
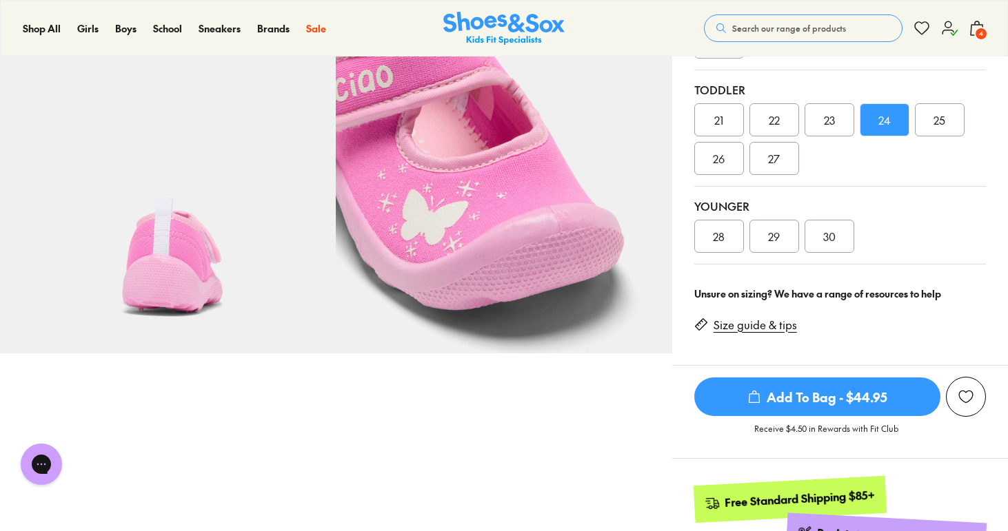
scroll to position [331, 0]
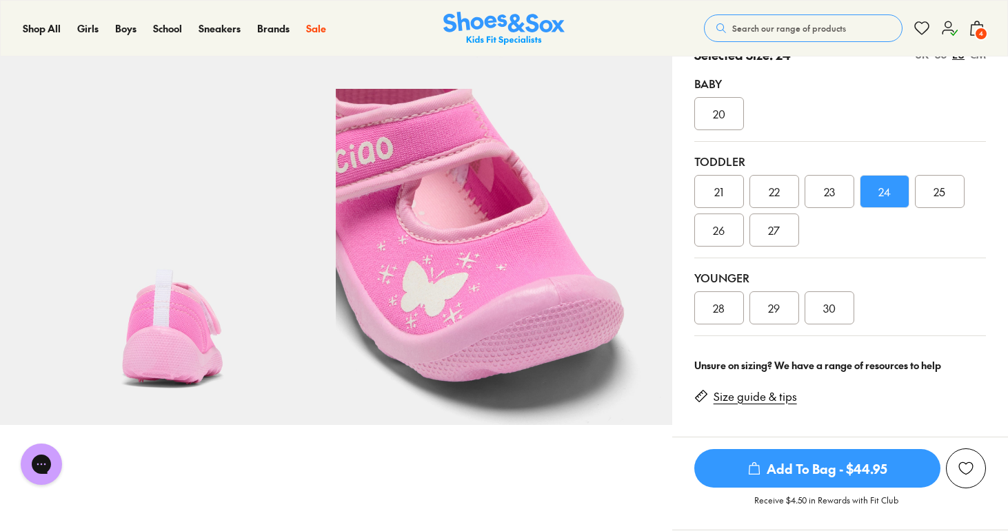
click at [973, 11] on div "Shop All Shop All Shop All Up to 30% off New Arrivals Online Only Best Sellers …" at bounding box center [504, 28] width 1008 height 57
click at [973, 26] on icon at bounding box center [977, 28] width 17 height 17
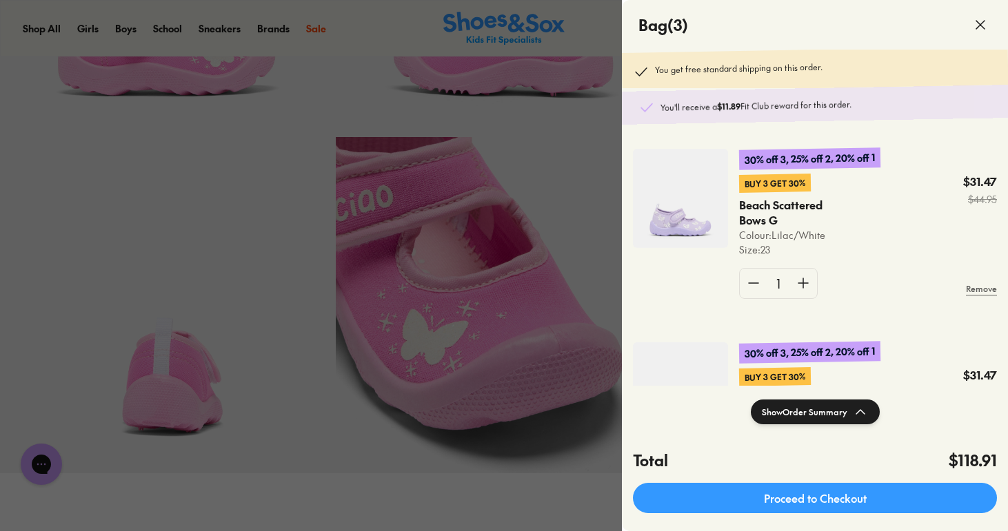
scroll to position [145, 0]
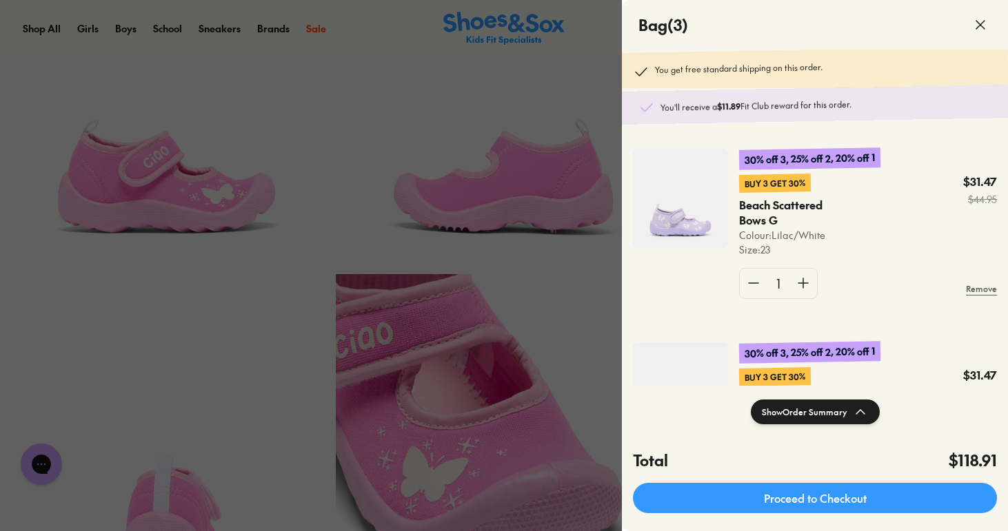
click at [551, 225] on div at bounding box center [504, 265] width 1008 height 531
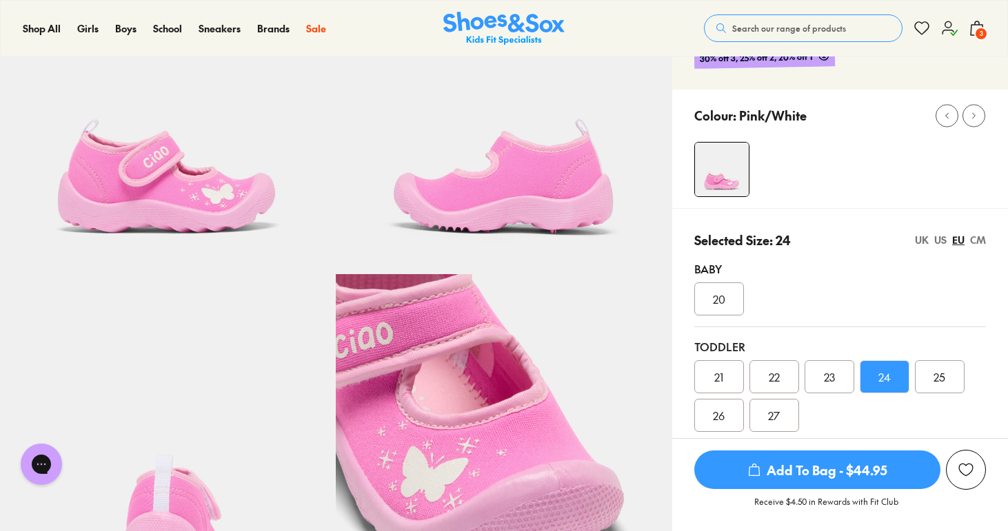
scroll to position [0, 0]
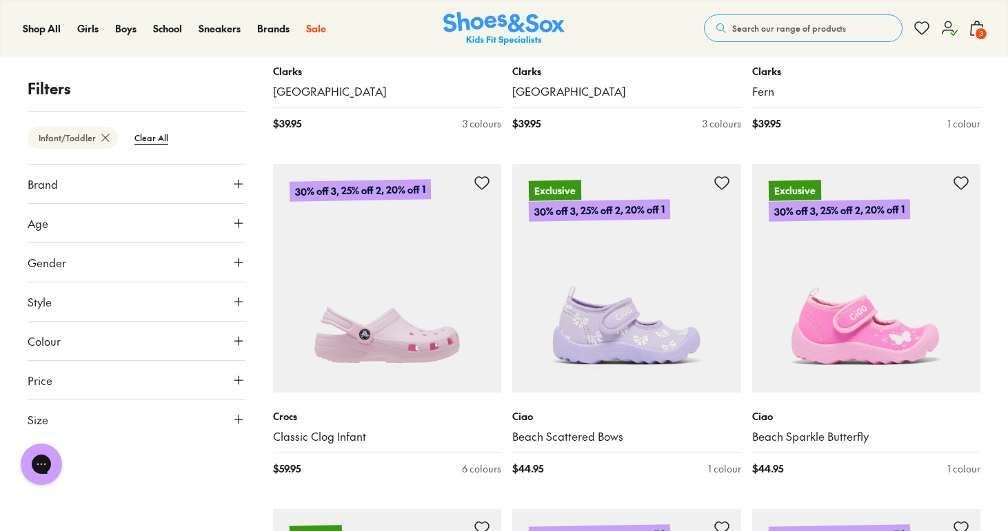
click at [79, 237] on button "Age" at bounding box center [137, 223] width 218 height 39
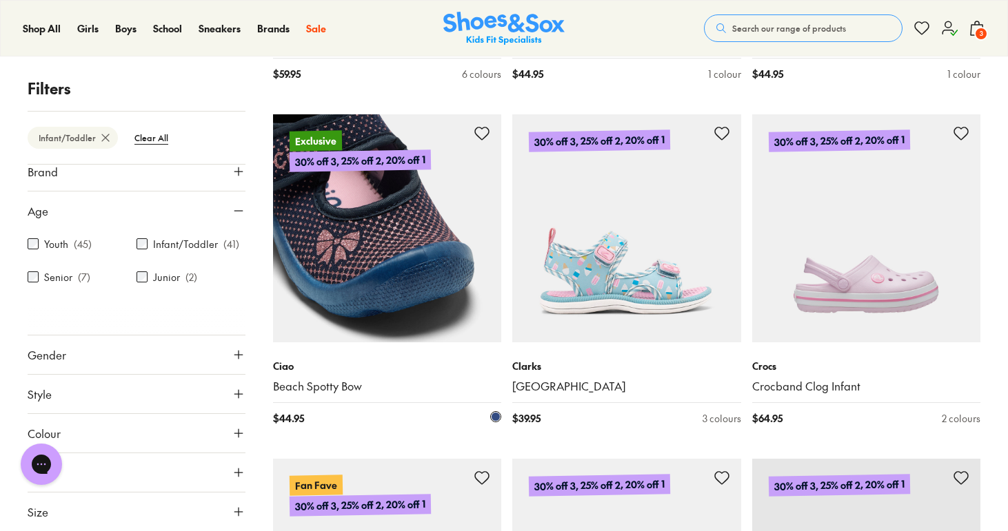
scroll to position [1563, 0]
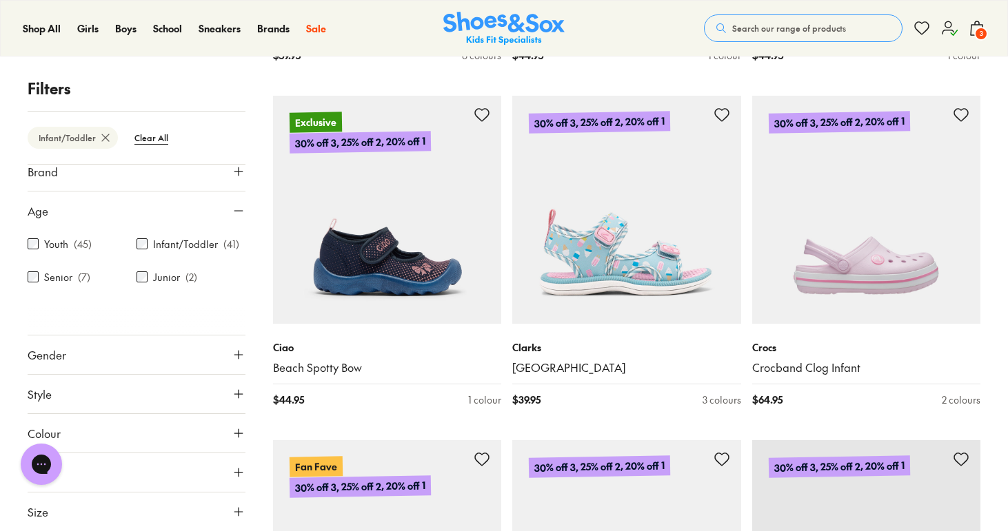
click at [981, 31] on span "3" at bounding box center [981, 34] width 14 height 14
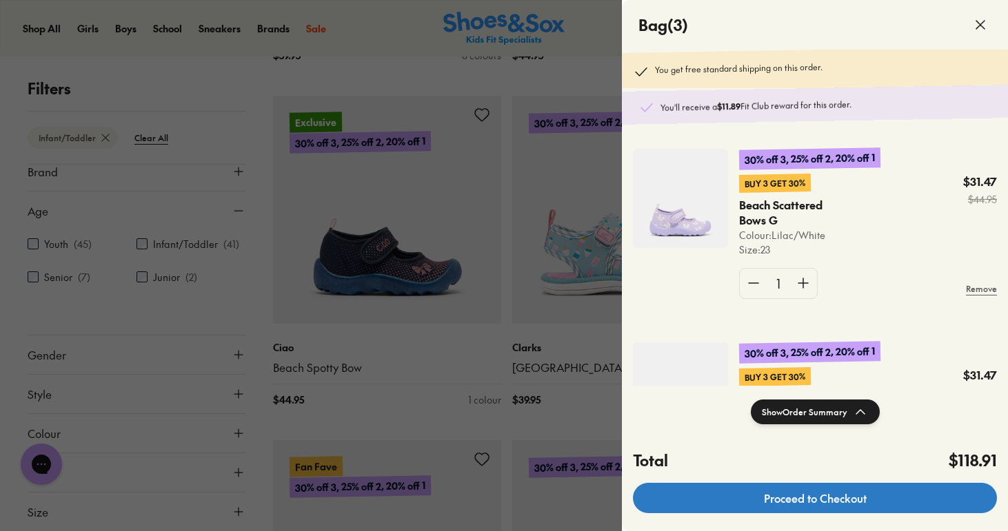
click at [880, 503] on link "Proceed to Checkout" at bounding box center [815, 498] width 364 height 30
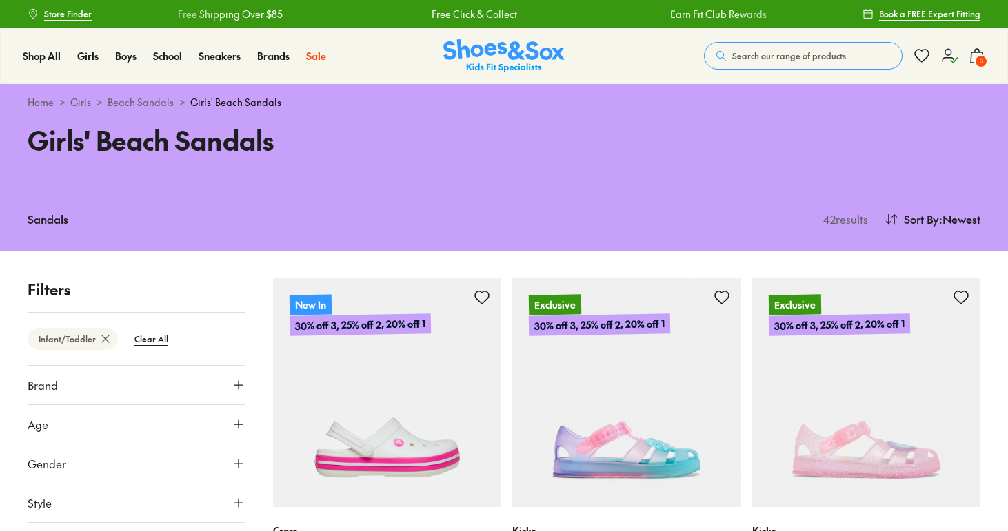
click at [975, 58] on span "3" at bounding box center [981, 61] width 14 height 14
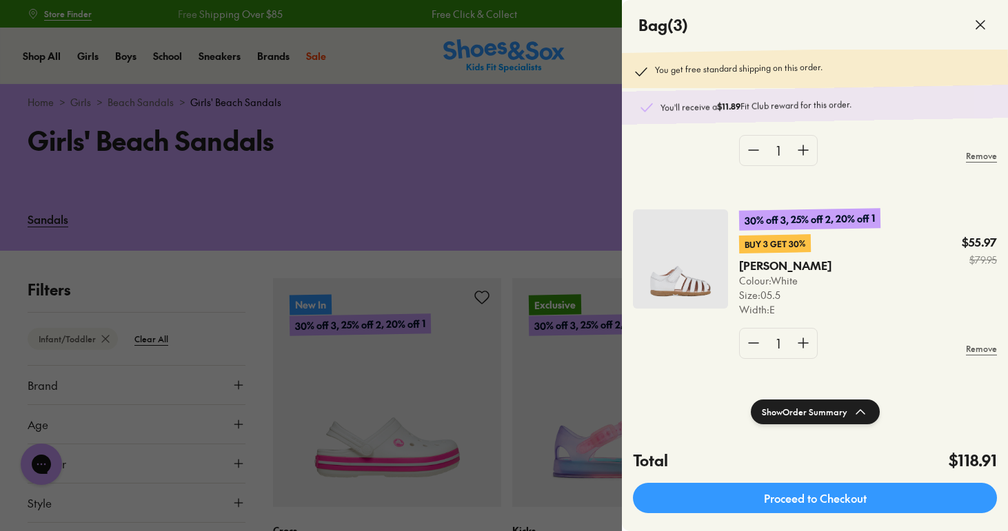
scroll to position [210, 0]
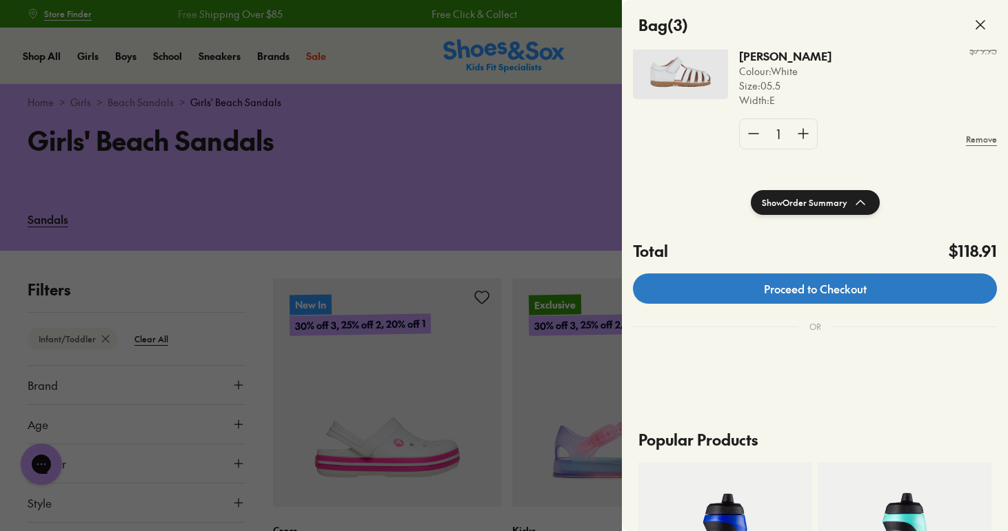
click at [811, 300] on link "Proceed to Checkout" at bounding box center [815, 289] width 364 height 30
